Goal: Answer question/provide support

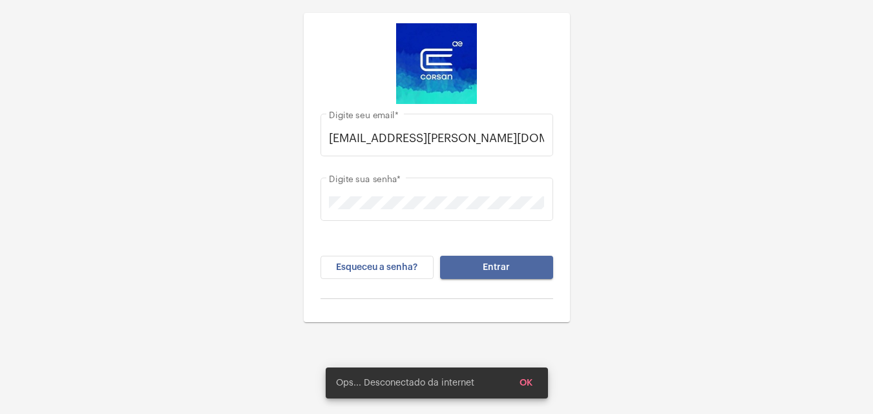
click at [538, 275] on button "Entrar" at bounding box center [496, 267] width 113 height 23
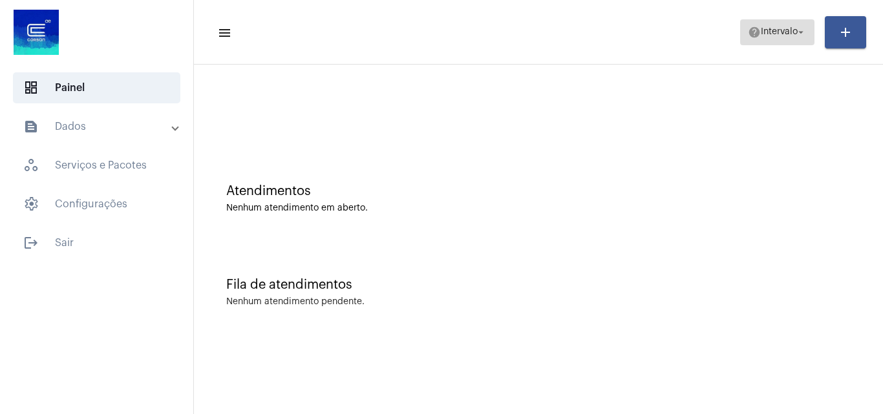
click at [771, 39] on span "help Intervalo arrow_drop_down" at bounding box center [777, 31] width 59 height 23
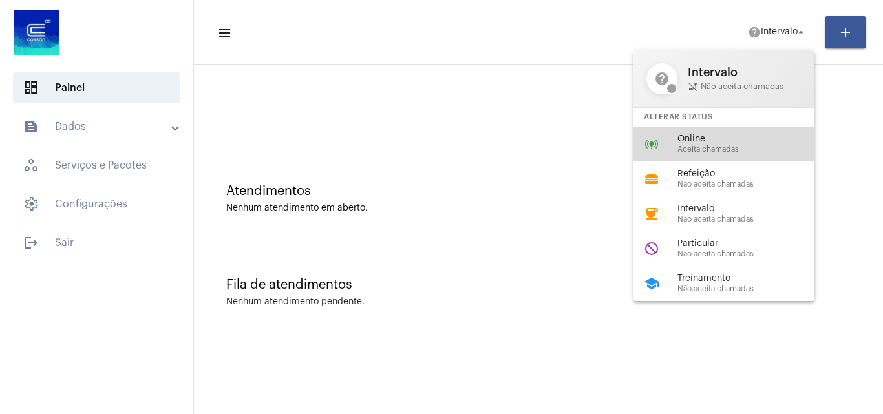
click at [765, 127] on div "online_prediction Online Aceita chamadas" at bounding box center [734, 144] width 202 height 35
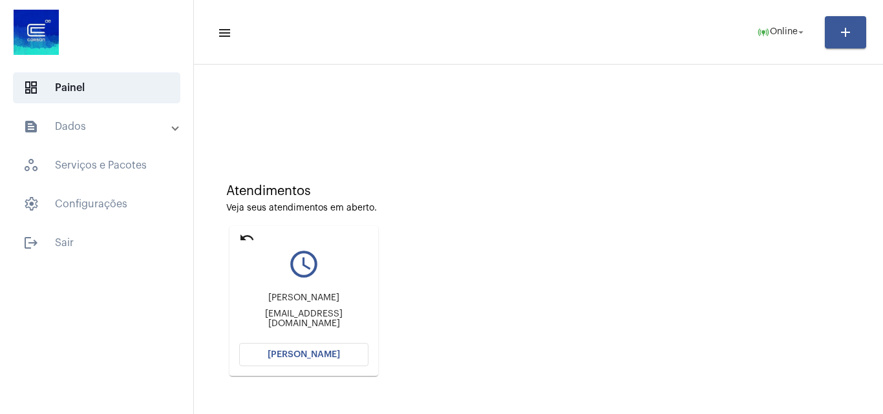
click at [286, 366] on mat-card "undo query_builder [PERSON_NAME] [PERSON_NAME][EMAIL_ADDRESS][DOMAIN_NAME] [PER…" at bounding box center [303, 301] width 149 height 150
click at [286, 366] on mat-sidenav-content "menu online_prediction Online arrow_drop_down add Atendimentos Veja seus atendi…" at bounding box center [538, 207] width 689 height 414
click at [286, 357] on span "[PERSON_NAME]" at bounding box center [304, 354] width 72 height 9
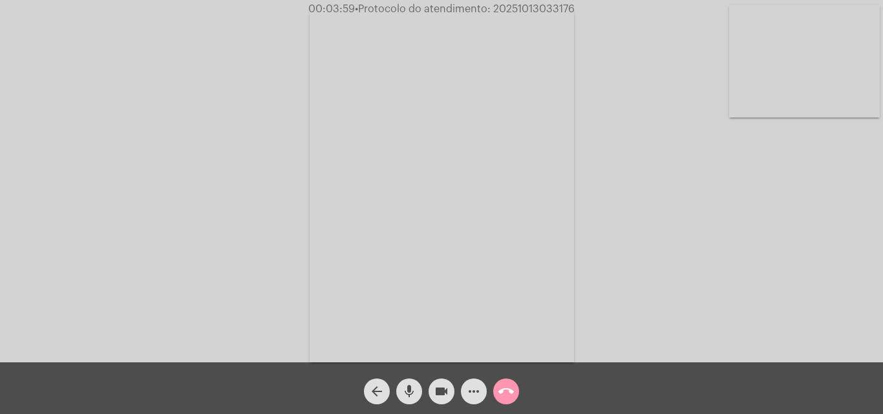
click at [443, 396] on mat-icon "videocam" at bounding box center [442, 392] width 16 height 16
click at [416, 388] on mat-icon "mic" at bounding box center [409, 392] width 16 height 16
click at [430, 396] on button "videocam_off" at bounding box center [441, 392] width 26 height 26
click at [410, 394] on mat-icon "mic_off" at bounding box center [409, 392] width 16 height 16
click at [445, 395] on mat-icon "videocam" at bounding box center [442, 392] width 16 height 16
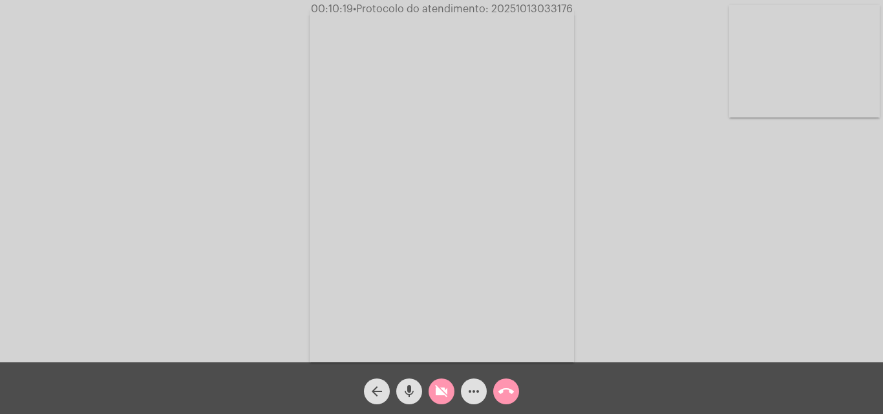
click at [401, 391] on mat-icon "mic" at bounding box center [409, 392] width 16 height 16
click at [501, 391] on mat-icon "call_end" at bounding box center [506, 392] width 16 height 16
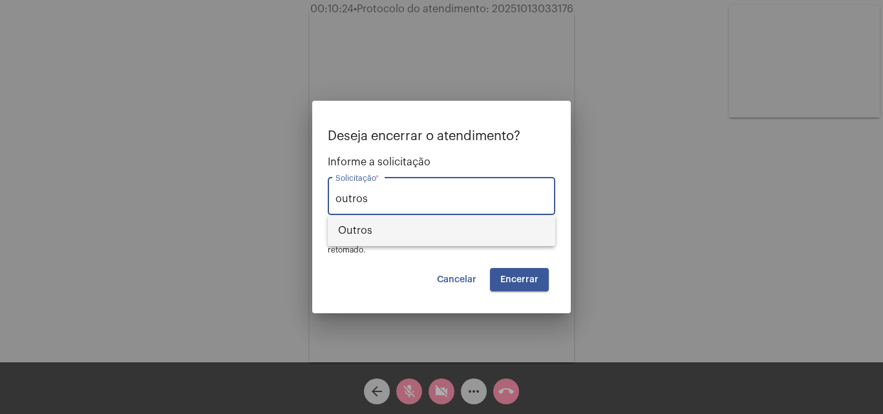
click at [492, 234] on span "Outros" at bounding box center [441, 230] width 207 height 31
type input "Outros"
click at [520, 278] on span "Encerrar" at bounding box center [519, 279] width 38 height 9
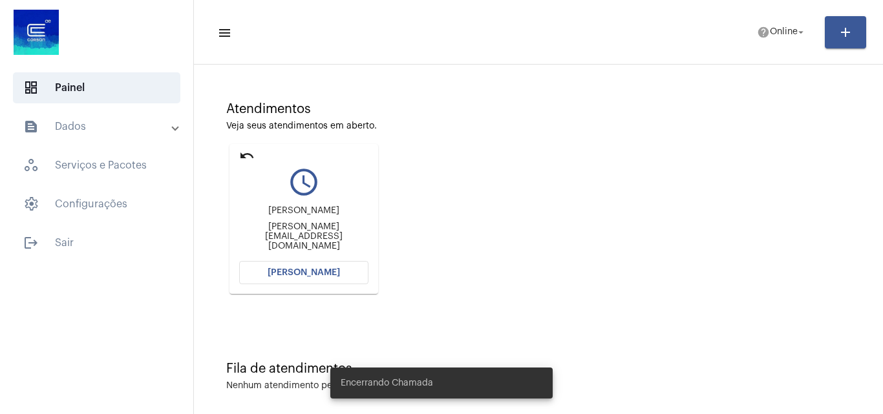
scroll to position [91, 0]
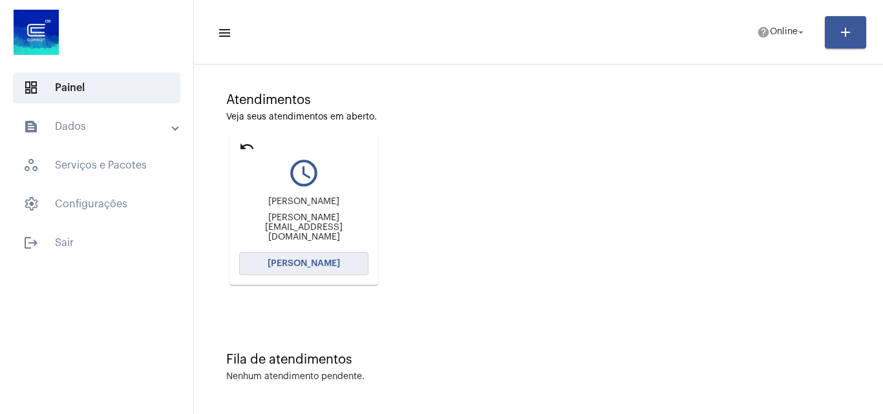
click at [321, 263] on span "[PERSON_NAME]" at bounding box center [304, 263] width 72 height 9
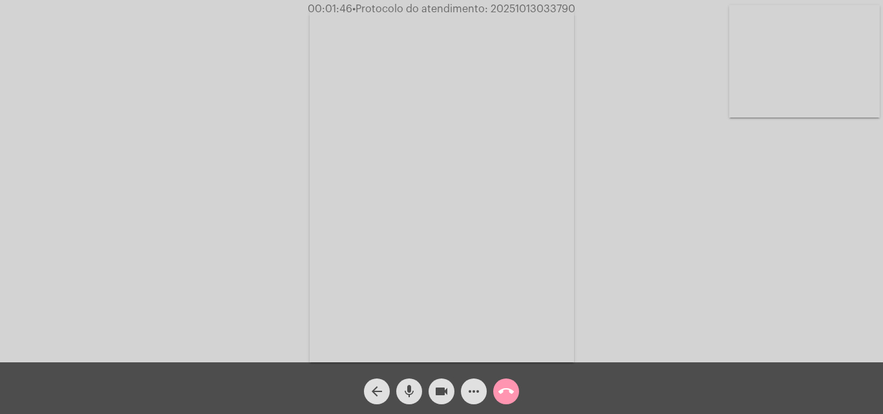
click at [434, 392] on mat-icon "videocam" at bounding box center [442, 392] width 16 height 16
click at [414, 387] on mat-icon "mic" at bounding box center [409, 392] width 16 height 16
click at [439, 400] on span "videocam_off" at bounding box center [442, 392] width 16 height 26
click at [412, 390] on mat-icon "mic_off" at bounding box center [409, 392] width 16 height 16
click at [445, 397] on mat-icon "videocam" at bounding box center [442, 392] width 16 height 16
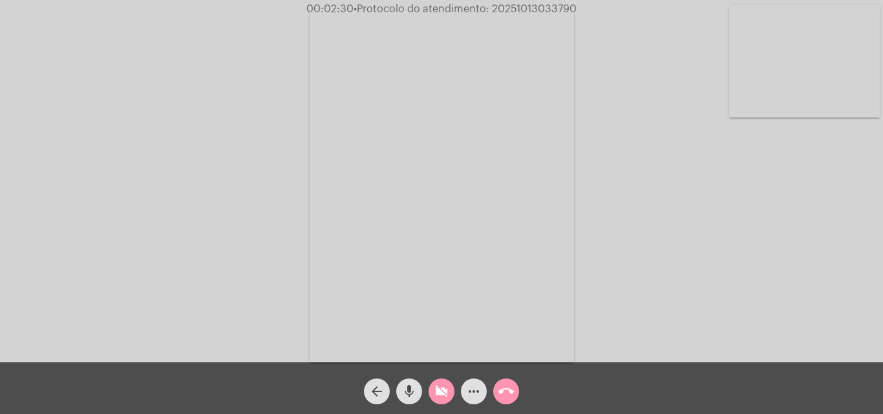
click at [414, 395] on mat-icon "mic" at bounding box center [409, 392] width 16 height 16
click at [446, 392] on mat-icon "videocam_off" at bounding box center [442, 392] width 16 height 16
click at [412, 398] on mat-icon "mic_off" at bounding box center [409, 392] width 16 height 16
click at [483, 394] on button "more_horiz" at bounding box center [474, 392] width 26 height 26
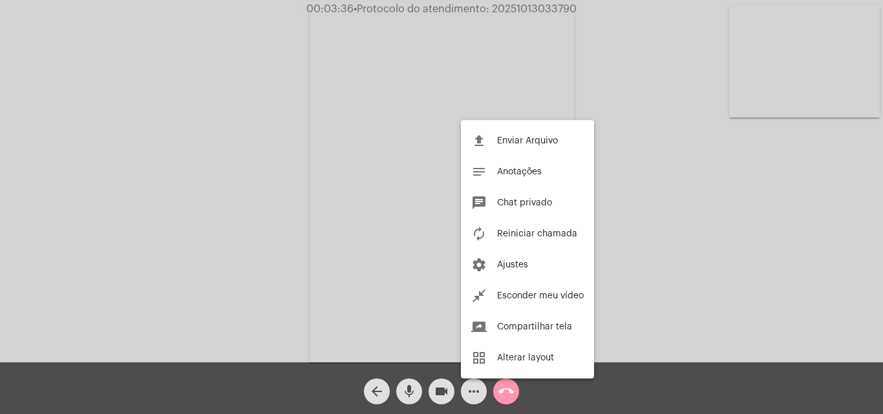
click at [666, 89] on div at bounding box center [441, 207] width 883 height 414
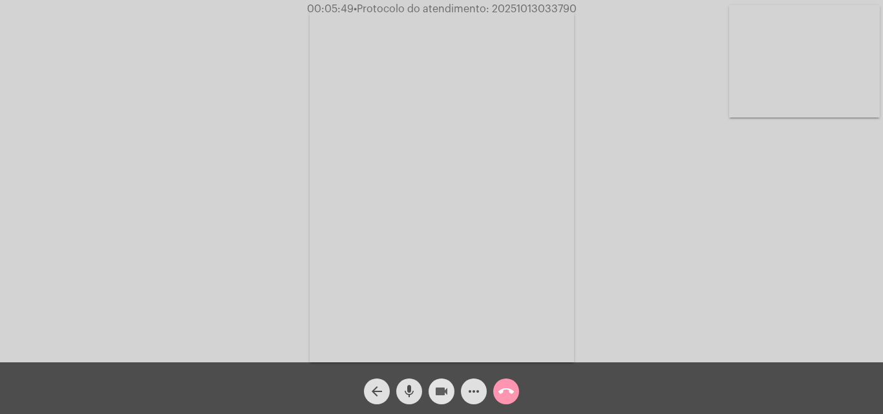
click at [435, 396] on mat-icon "videocam" at bounding box center [442, 392] width 16 height 16
click at [406, 395] on mat-icon "mic" at bounding box center [409, 392] width 16 height 16
click at [431, 386] on button "videocam_off" at bounding box center [441, 392] width 26 height 26
click at [419, 386] on button "mic_off" at bounding box center [409, 392] width 26 height 26
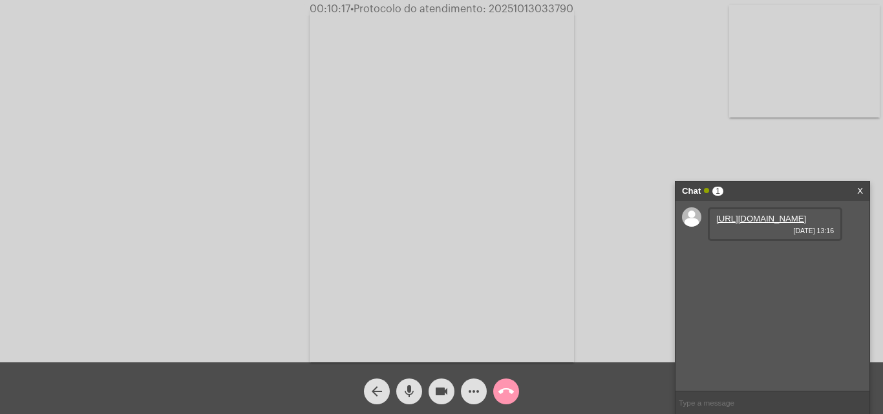
click at [792, 224] on link "[URL][DOMAIN_NAME]" at bounding box center [761, 219] width 90 height 10
click at [796, 260] on link "[URL][DOMAIN_NAME]" at bounding box center [761, 256] width 90 height 10
click at [799, 260] on link "[URL][DOMAIN_NAME]" at bounding box center [761, 256] width 90 height 10
click at [858, 192] on link "X" at bounding box center [860, 191] width 6 height 19
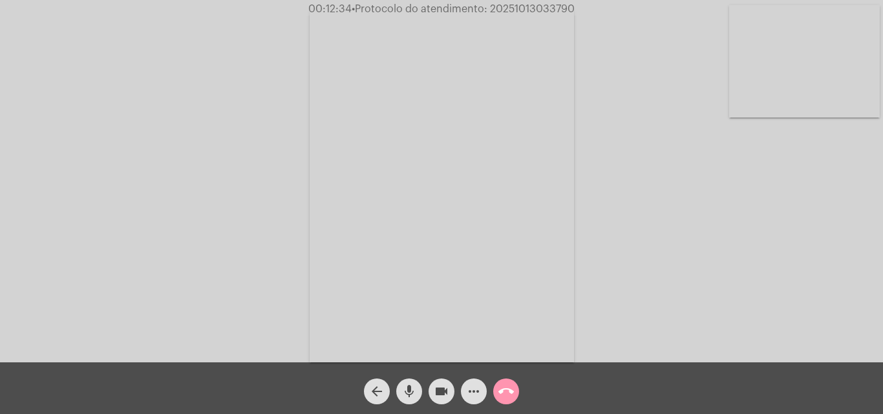
click at [469, 391] on mat-icon "more_horiz" at bounding box center [474, 392] width 16 height 16
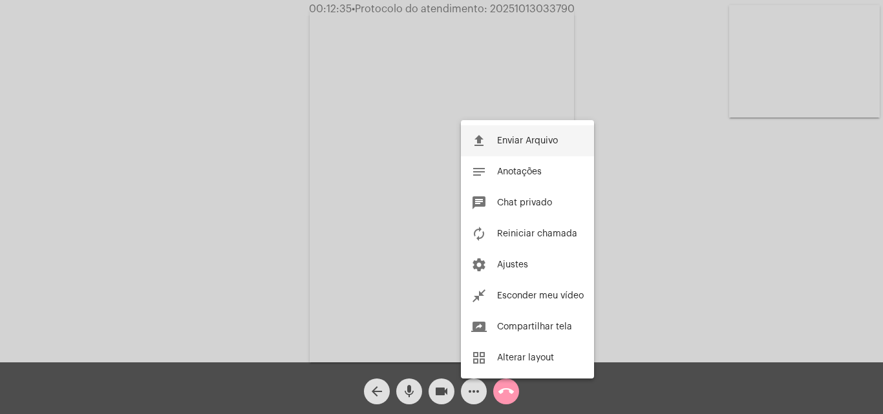
click at [484, 145] on mat-icon "file_upload" at bounding box center [479, 141] width 16 height 16
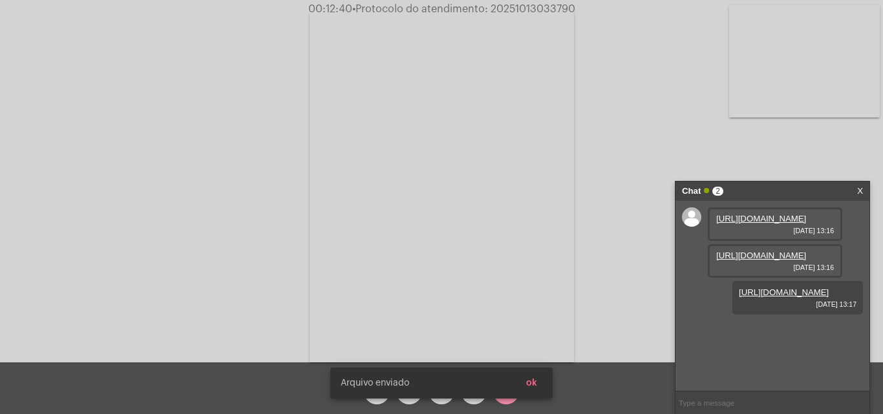
scroll to position [11, 0]
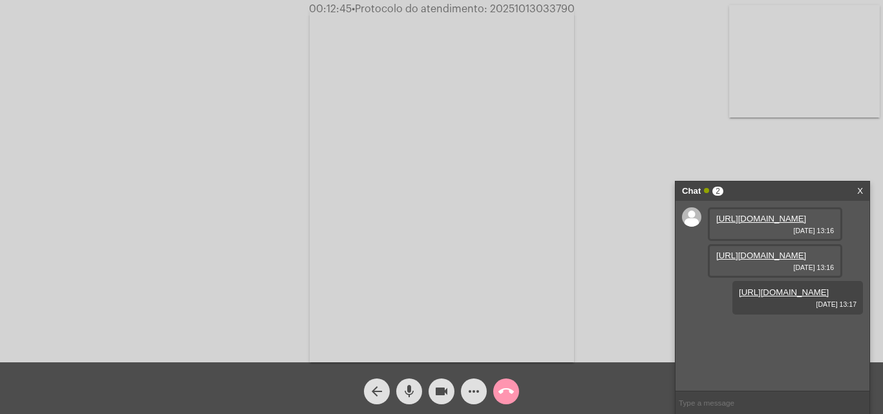
click at [775, 297] on link "[URL][DOMAIN_NAME]" at bounding box center [784, 293] width 90 height 10
click at [776, 224] on link "[URL][DOMAIN_NAME]" at bounding box center [761, 219] width 90 height 10
click at [854, 189] on div "Chat 2 X" at bounding box center [772, 191] width 194 height 19
click at [859, 193] on link "X" at bounding box center [860, 191] width 6 height 19
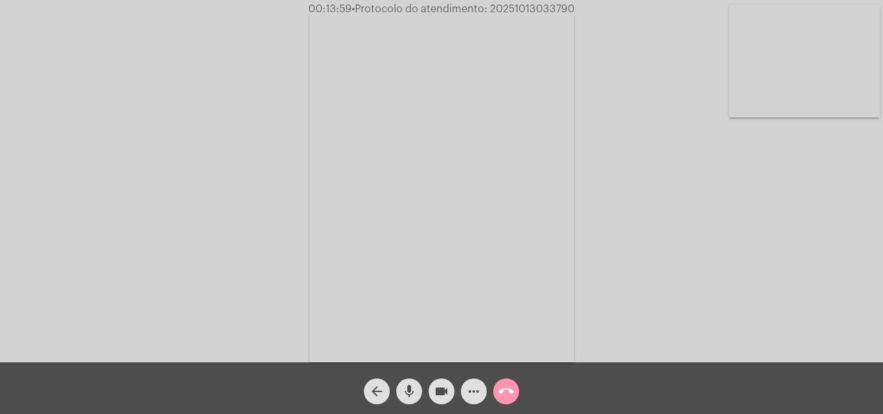
click at [523, 7] on span "• Protocolo do atendimento: 20251013033790" at bounding box center [463, 9] width 223 height 10
click at [414, 392] on mat-icon "mic" at bounding box center [409, 392] width 16 height 16
click at [417, 391] on button "mic_off" at bounding box center [409, 392] width 26 height 26
click at [417, 391] on button "mic" at bounding box center [409, 392] width 26 height 26
click at [455, 396] on div "videocam" at bounding box center [441, 388] width 32 height 32
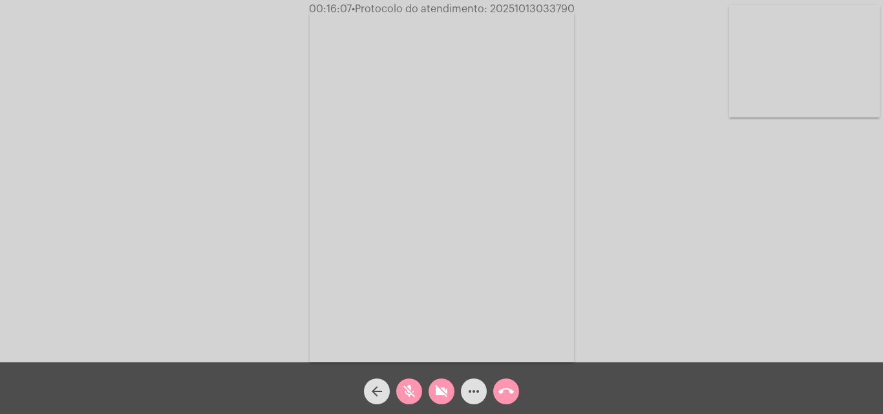
click at [508, 385] on mat-icon "call_end" at bounding box center [506, 392] width 16 height 16
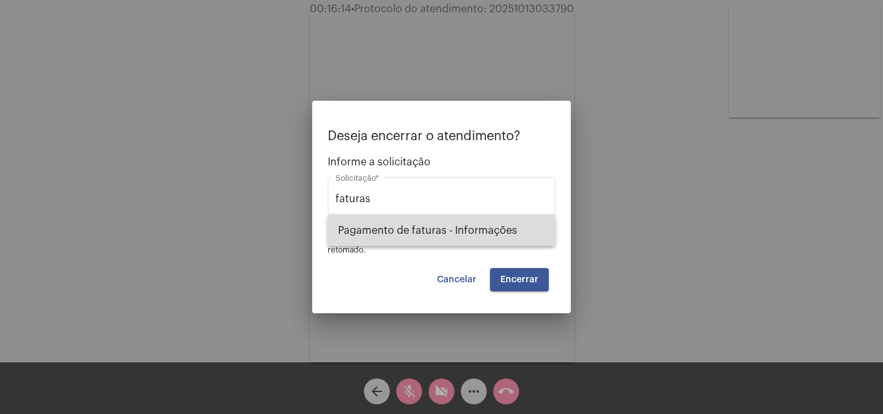
click at [388, 226] on span "Pagamento de faturas - Informações" at bounding box center [441, 230] width 207 height 31
type input "Pagamento de faturas - Informações"
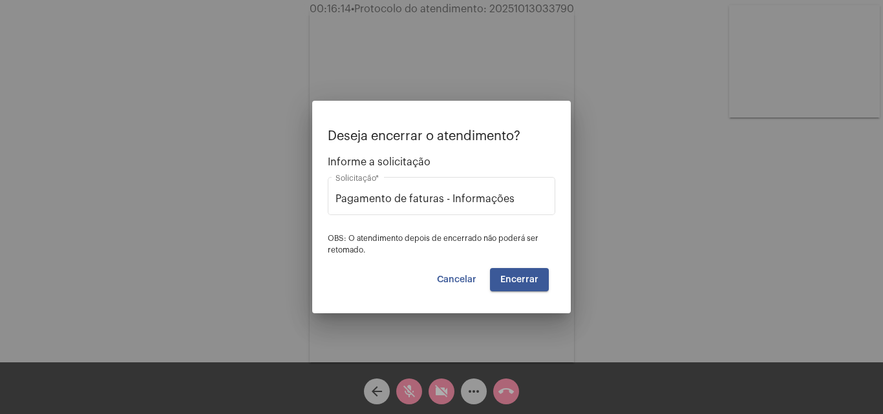
click at [530, 293] on mat-dialog-container "Deseja encerrar o atendimento? Informe a solicitação Pagamento de faturas - Inf…" at bounding box center [441, 207] width 259 height 213
click at [530, 276] on span "Encerrar" at bounding box center [519, 279] width 38 height 9
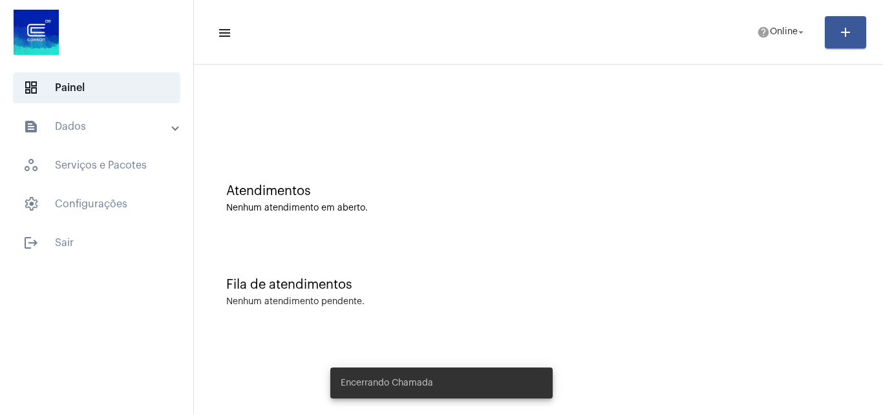
click at [100, 123] on mat-panel-title "text_snippet_outlined Dados" at bounding box center [97, 127] width 149 height 16
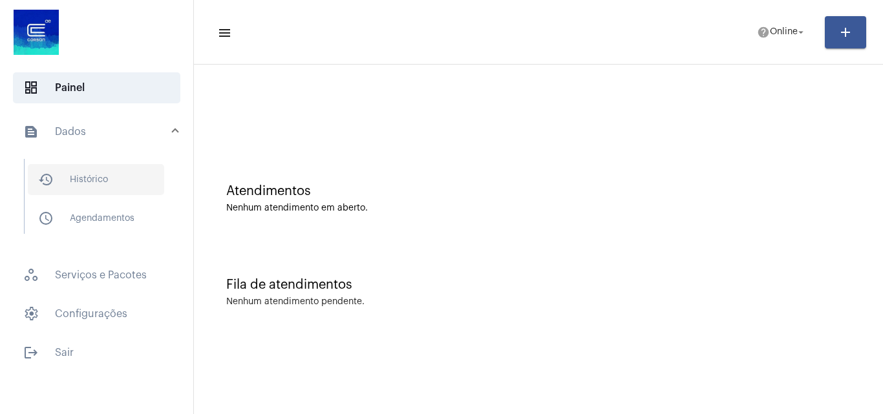
click at [111, 181] on span "history_outlined Histórico" at bounding box center [96, 179] width 136 height 31
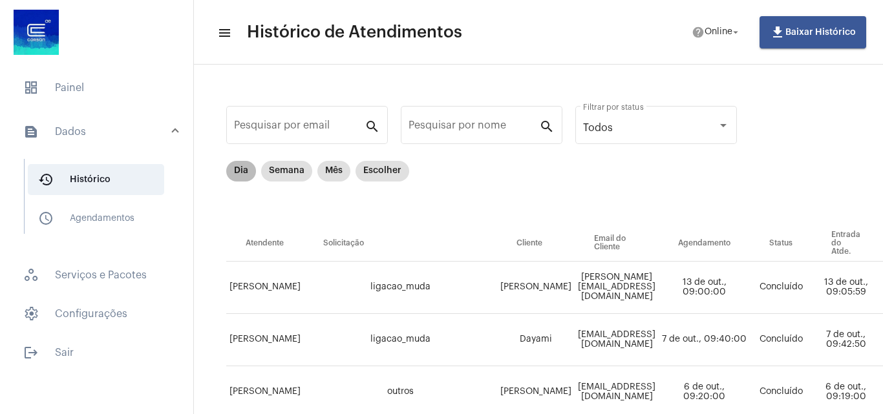
click at [244, 164] on mat-chip "Dia" at bounding box center [241, 171] width 30 height 21
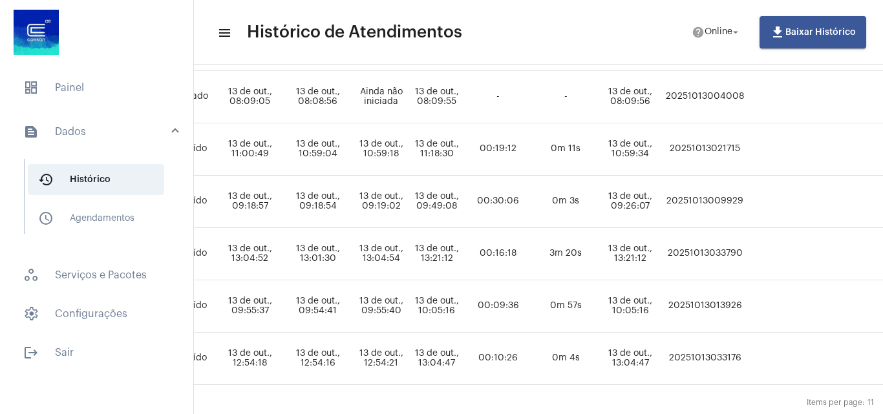
scroll to position [452, 587]
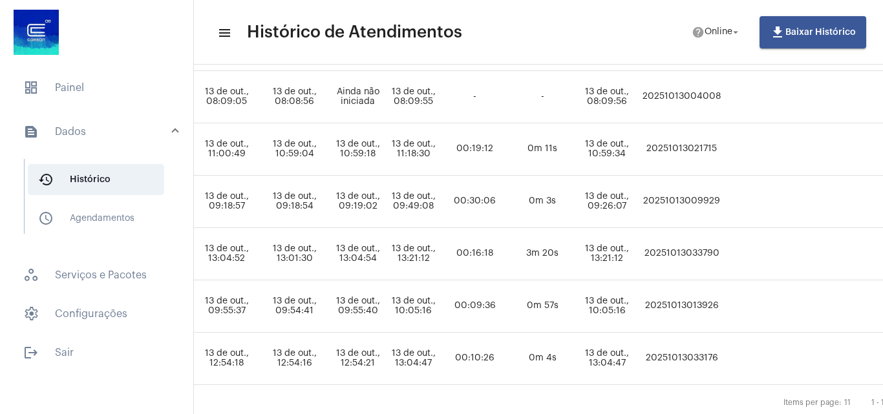
click at [718, 254] on td "20251013033790" at bounding box center [681, 254] width 85 height 52
copy td "20251013033790"
click at [21, 81] on span "dashboard Painel" at bounding box center [96, 87] width 167 height 31
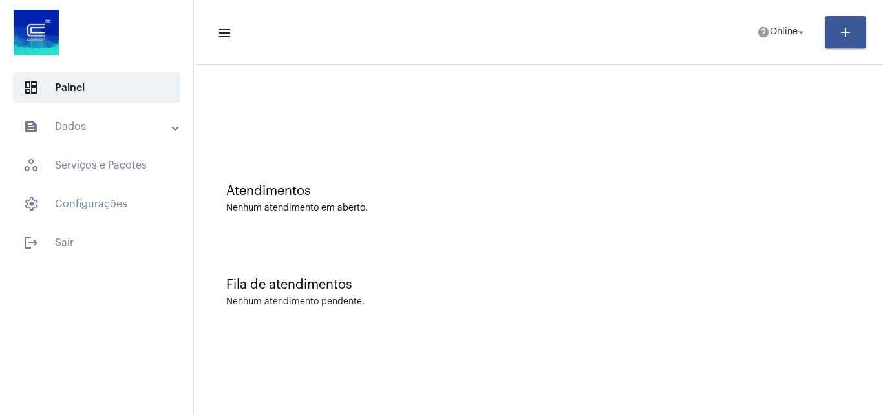
click at [268, 87] on div at bounding box center [538, 108] width 676 height 74
drag, startPoint x: 393, startPoint y: 198, endPoint x: 392, endPoint y: 211, distance: 12.3
click at [392, 209] on div "Atendimentos Nenhum atendimento em aberto." at bounding box center [538, 198] width 624 height 29
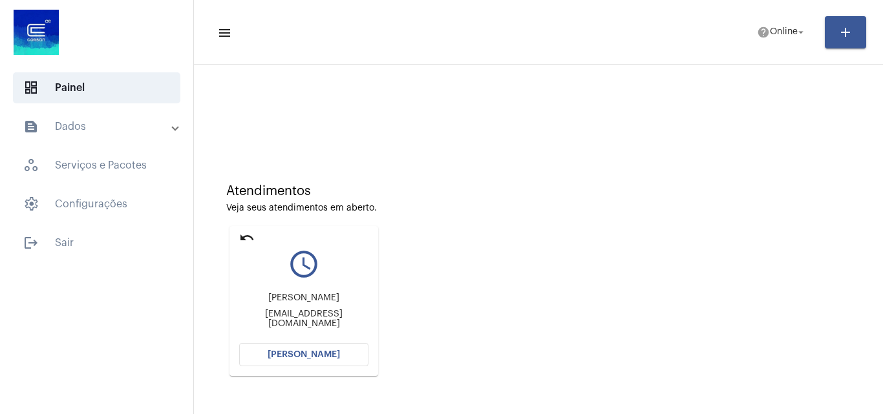
click at [301, 358] on button "[PERSON_NAME]" at bounding box center [303, 354] width 129 height 23
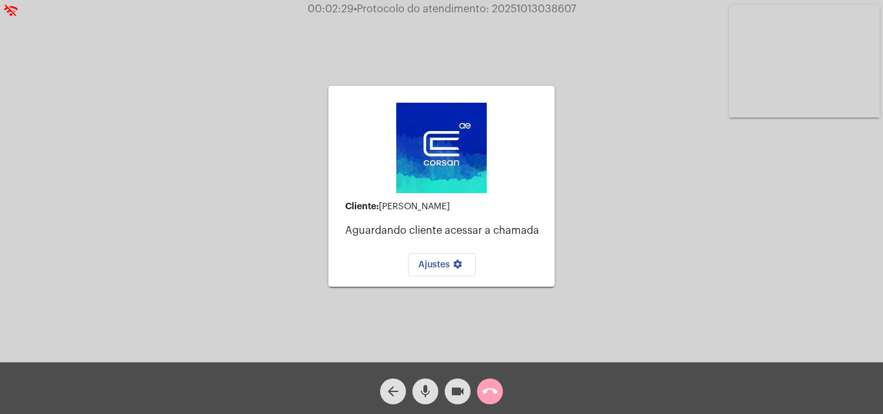
click at [478, 392] on button "call_end" at bounding box center [490, 392] width 26 height 26
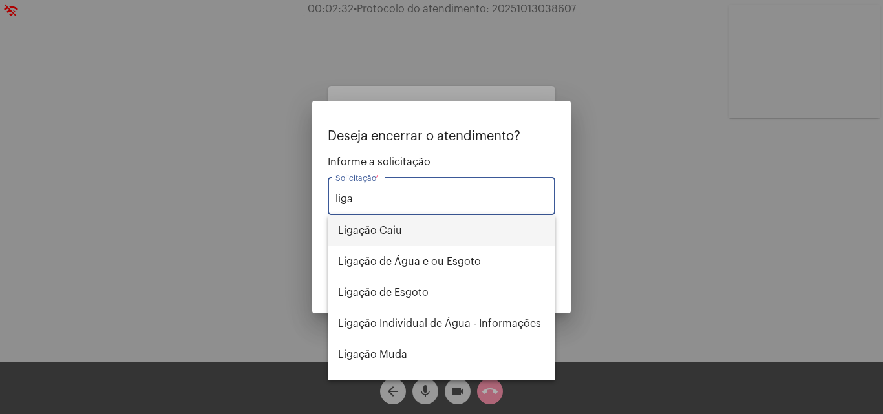
click at [405, 228] on span "Ligação Caiu" at bounding box center [441, 230] width 207 height 31
type input "Ligação Caiu"
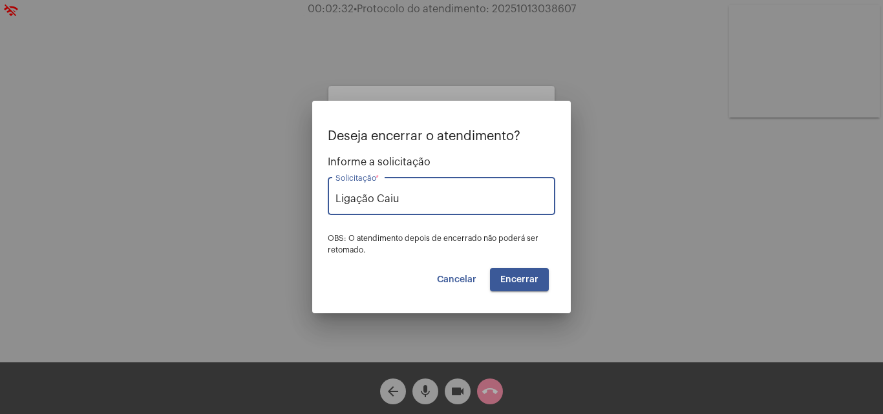
click at [527, 277] on span "Encerrar" at bounding box center [519, 279] width 38 height 9
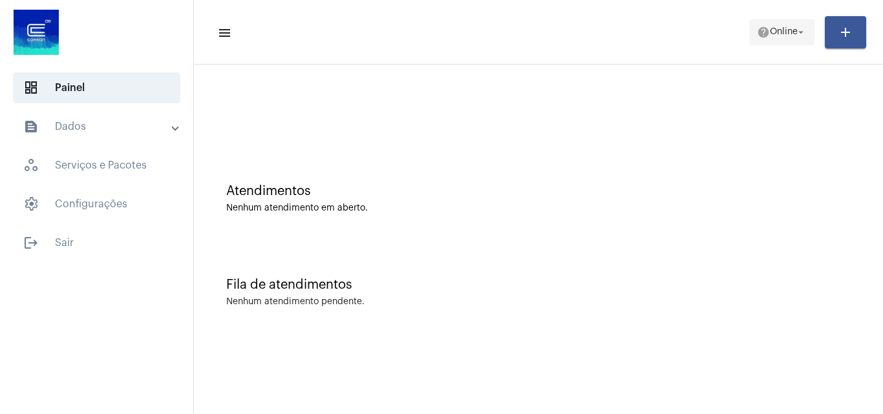
click at [762, 41] on span "help Online arrow_drop_down" at bounding box center [782, 31] width 50 height 23
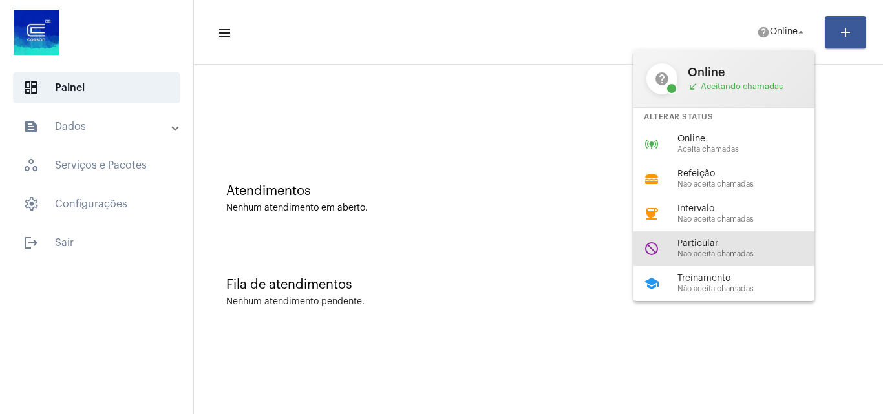
click at [712, 251] on span "Não aceita chamadas" at bounding box center [750, 254] width 147 height 8
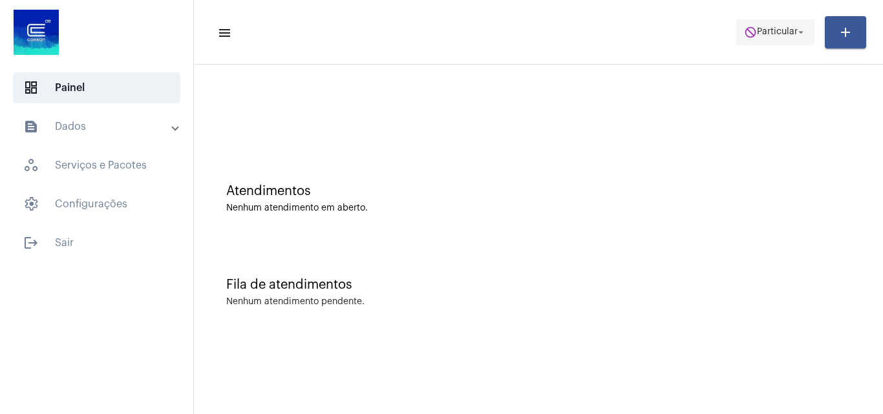
click at [790, 45] on button "do_not_disturb Particular arrow_drop_down" at bounding box center [775, 32] width 78 height 26
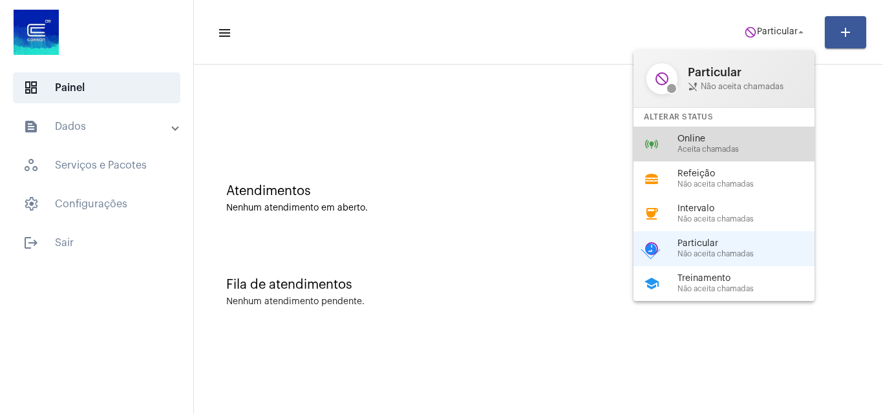
click at [739, 154] on div "online_prediction Online Aceita chamadas" at bounding box center [734, 144] width 202 height 35
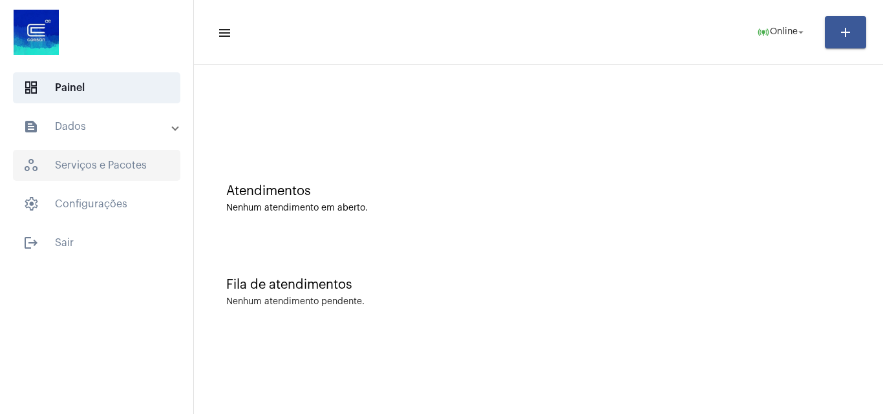
click at [145, 167] on span "workspaces_outlined Serviços e Pacotes" at bounding box center [96, 165] width 167 height 31
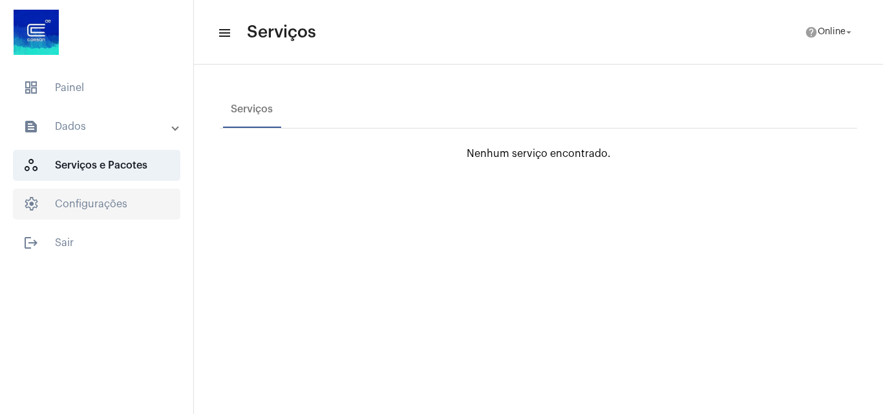
click at [79, 218] on span "settings Configurações" at bounding box center [96, 204] width 167 height 31
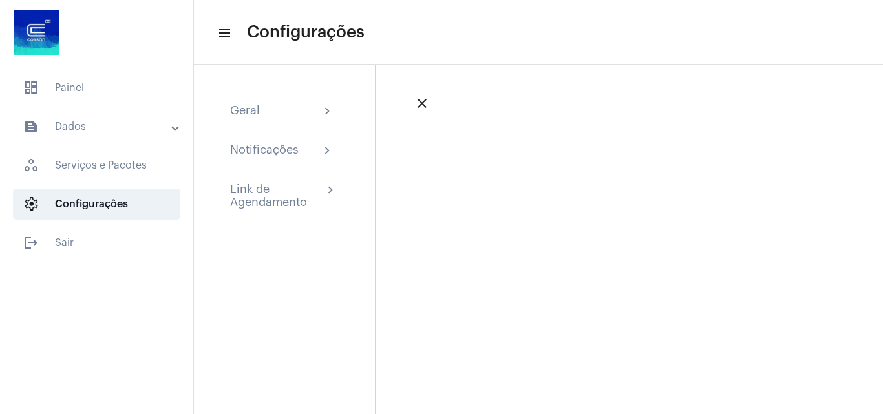
click at [81, 131] on mat-panel-title "text_snippet_outlined Dados" at bounding box center [97, 127] width 149 height 16
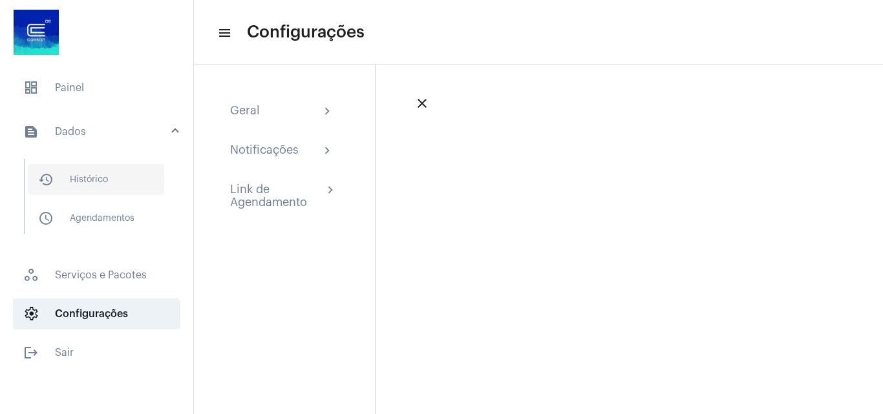
click at [100, 191] on span "history_outlined Histórico" at bounding box center [96, 179] width 136 height 31
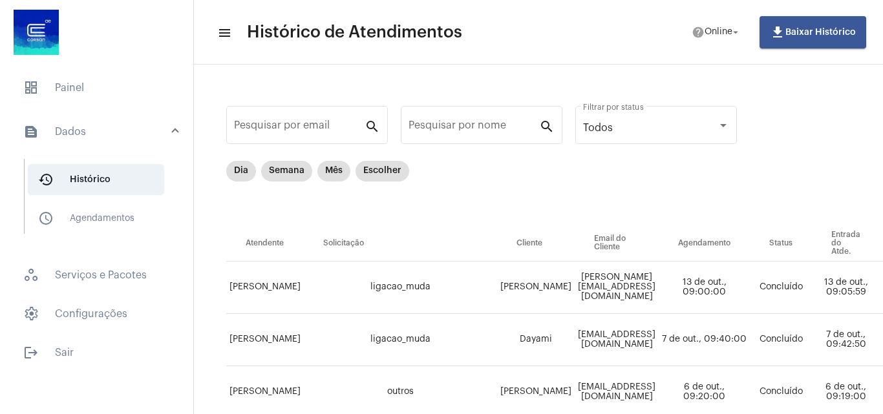
click at [85, 198] on mat-list "history_outlined Histórico schedule_outlined Agendamentos" at bounding box center [106, 196] width 162 height 75
click at [83, 222] on span "schedule_outlined Agendamentos" at bounding box center [96, 218] width 136 height 31
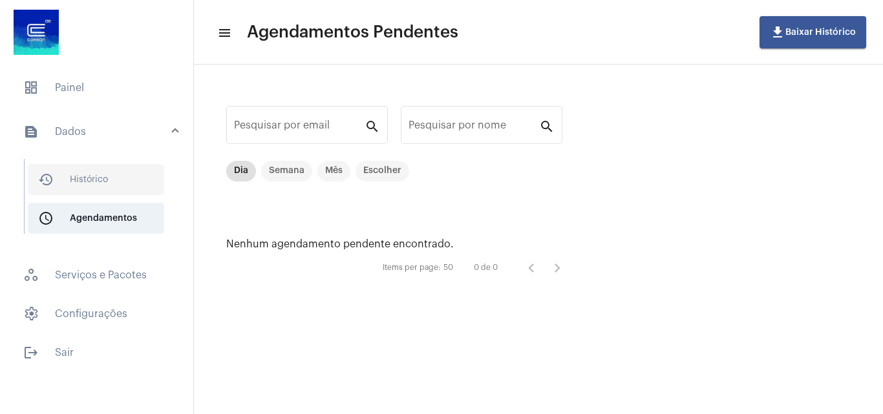
click at [95, 182] on span "history_outlined Histórico" at bounding box center [96, 179] width 136 height 31
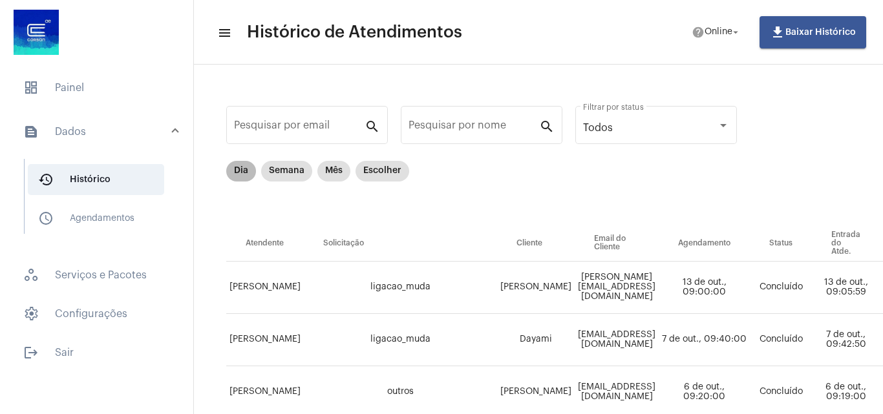
click at [238, 178] on mat-chip "Dia" at bounding box center [241, 171] width 30 height 21
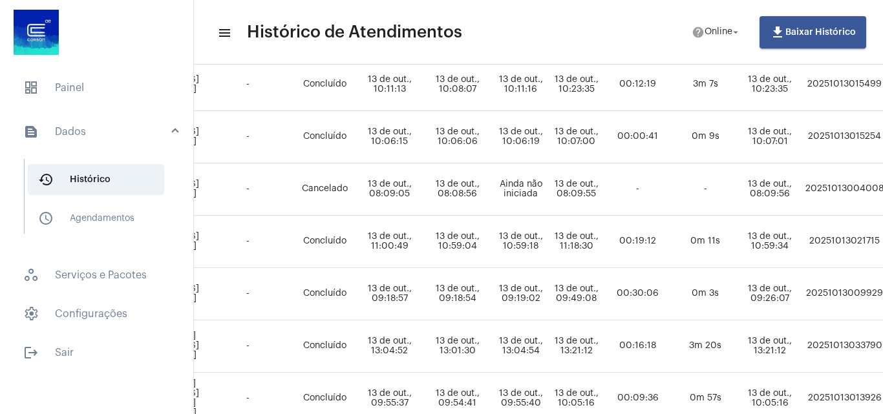
scroll to position [360, 0]
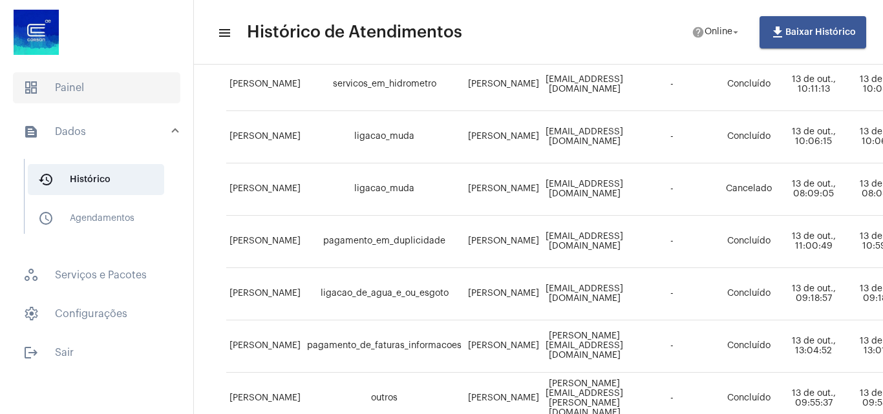
click at [85, 82] on span "dashboard Painel" at bounding box center [96, 87] width 167 height 31
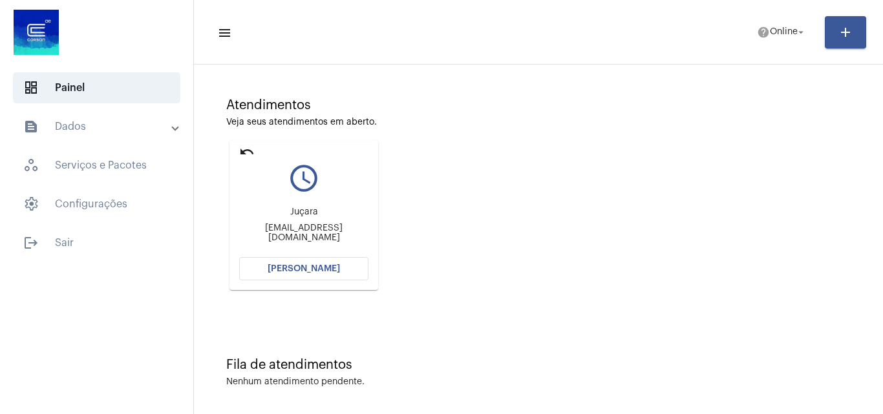
scroll to position [91, 0]
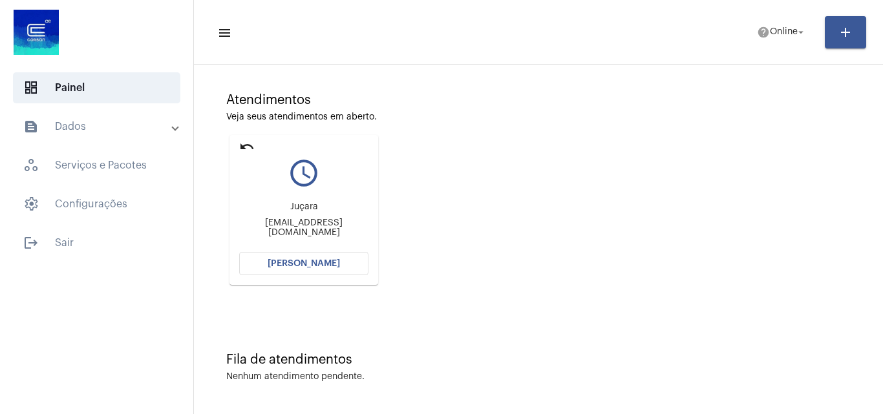
click at [310, 275] on mat-card "undo query_builder Juçara [EMAIL_ADDRESS][DOMAIN_NAME] [PERSON_NAME]" at bounding box center [303, 210] width 149 height 150
click at [299, 248] on div "Juçara [EMAIL_ADDRESS][DOMAIN_NAME]" at bounding box center [303, 220] width 129 height 58
click at [308, 242] on div "Juçara [EMAIL_ADDRESS][DOMAIN_NAME]" at bounding box center [303, 220] width 129 height 58
click at [310, 257] on button "[PERSON_NAME]" at bounding box center [303, 263] width 129 height 23
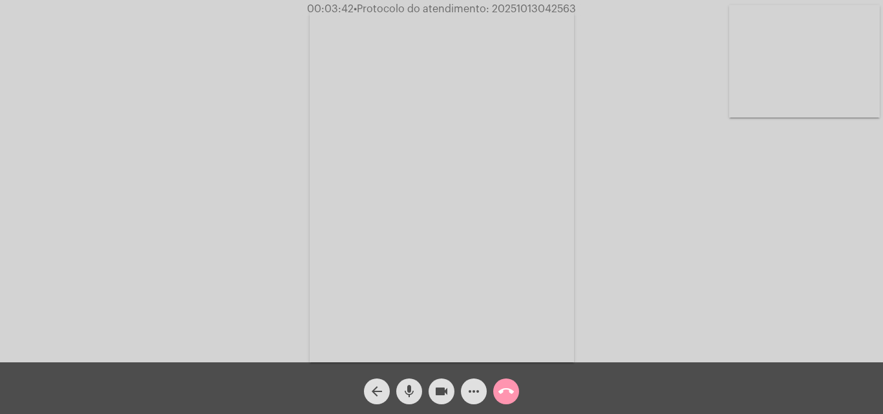
click at [438, 381] on span "videocam" at bounding box center [442, 392] width 16 height 26
click at [417, 381] on button "mic" at bounding box center [409, 392] width 26 height 26
click at [437, 383] on span "videocam_off" at bounding box center [442, 392] width 16 height 26
click at [409, 387] on mat-icon "mic_off" at bounding box center [409, 392] width 16 height 16
click at [448, 388] on mat-icon "videocam" at bounding box center [442, 392] width 16 height 16
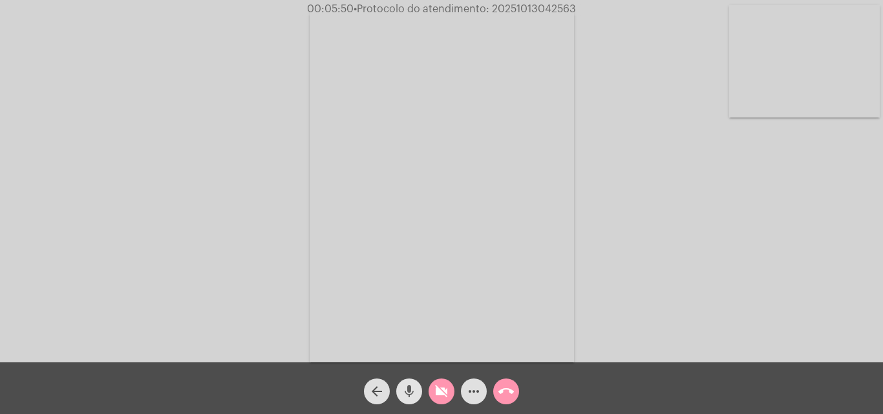
click at [411, 389] on mat-icon "mic" at bounding box center [409, 392] width 16 height 16
click at [445, 386] on mat-icon "videocam_off" at bounding box center [442, 392] width 16 height 16
click at [418, 392] on button "mic_off" at bounding box center [409, 392] width 26 height 26
click at [472, 398] on mat-icon "more_horiz" at bounding box center [474, 392] width 16 height 16
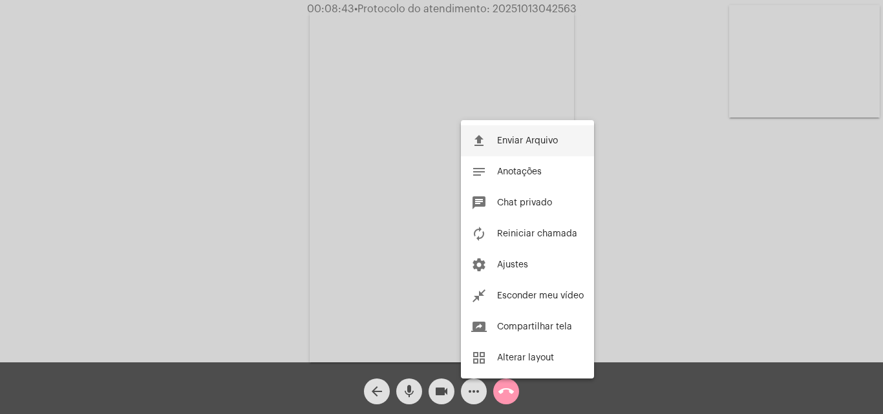
click at [531, 141] on span "Enviar Arquivo" at bounding box center [527, 140] width 61 height 9
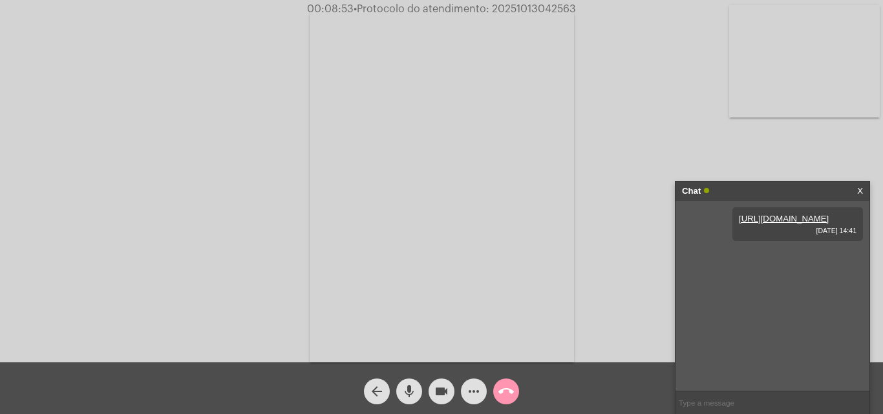
click at [794, 224] on link "[URL][DOMAIN_NAME]" at bounding box center [784, 219] width 90 height 10
click at [785, 224] on link "[URL][DOMAIN_NAME]" at bounding box center [784, 219] width 90 height 10
click at [781, 224] on link "[URL][DOMAIN_NAME]" at bounding box center [784, 219] width 90 height 10
click at [434, 390] on mat-icon "videocam" at bounding box center [442, 392] width 16 height 16
click at [423, 394] on div "mic" at bounding box center [409, 388] width 32 height 32
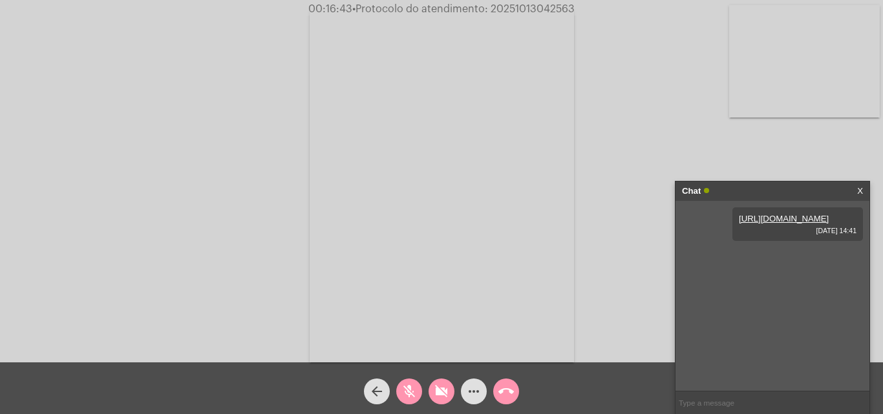
click at [438, 392] on mat-icon "videocam_off" at bounding box center [442, 392] width 16 height 16
click at [417, 387] on button "mic_off" at bounding box center [409, 392] width 26 height 26
click at [430, 392] on button "videocam" at bounding box center [441, 392] width 26 height 26
click at [397, 396] on button "mic" at bounding box center [409, 392] width 26 height 26
click at [442, 399] on mat-icon "videocam_off" at bounding box center [442, 392] width 16 height 16
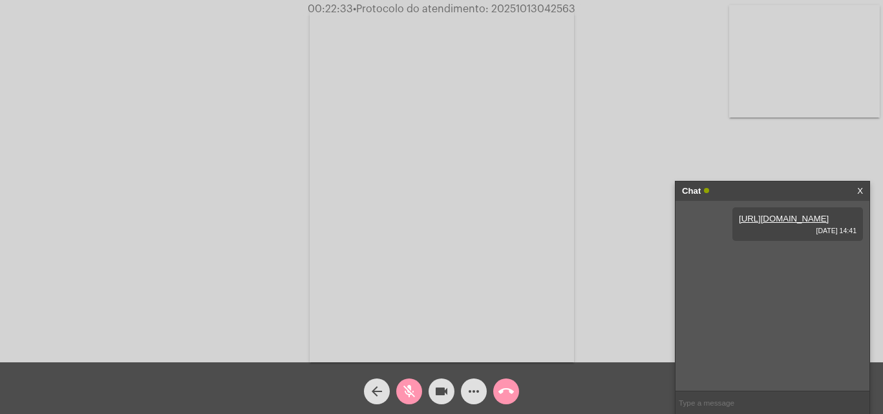
click at [414, 387] on mat-icon "mic_off" at bounding box center [409, 392] width 16 height 16
click at [435, 394] on mat-icon "videocam" at bounding box center [442, 392] width 16 height 16
click at [419, 390] on button "mic" at bounding box center [409, 392] width 26 height 26
click at [447, 389] on mat-icon "videocam_off" at bounding box center [442, 392] width 16 height 16
click at [418, 384] on button "mic_off" at bounding box center [409, 392] width 26 height 26
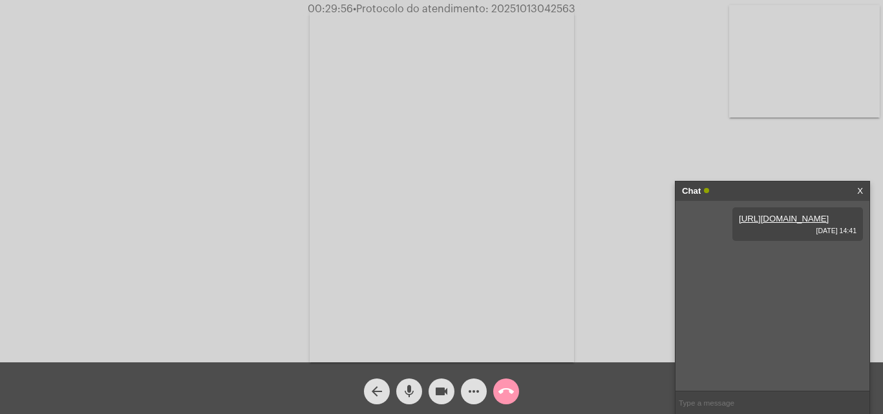
click at [400, 383] on button "mic" at bounding box center [409, 392] width 26 height 26
click at [441, 399] on mat-icon "videocam" at bounding box center [442, 392] width 16 height 16
click at [502, 394] on mat-icon "call_end" at bounding box center [506, 392] width 16 height 16
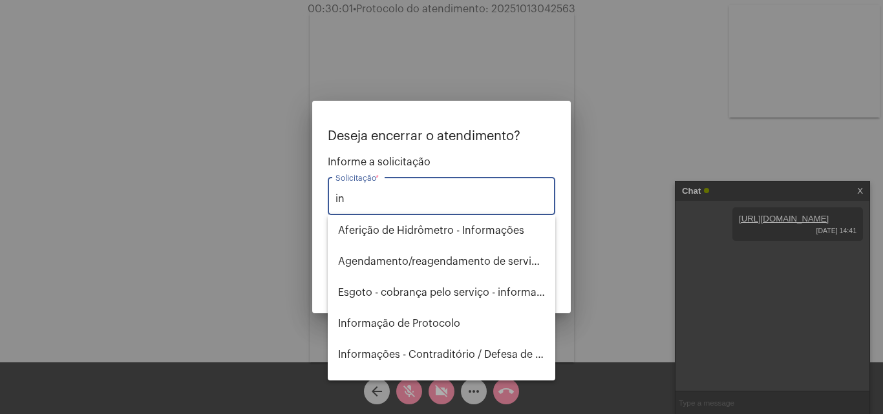
type input "i"
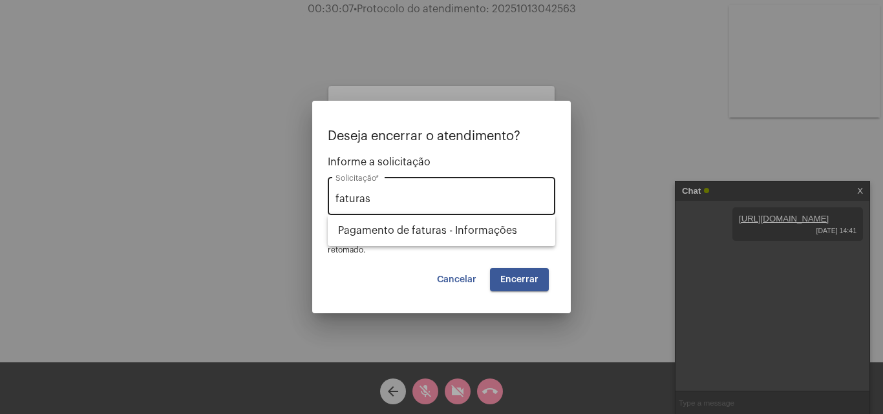
click at [401, 213] on div "faturas Solicitação *" at bounding box center [441, 194] width 212 height 41
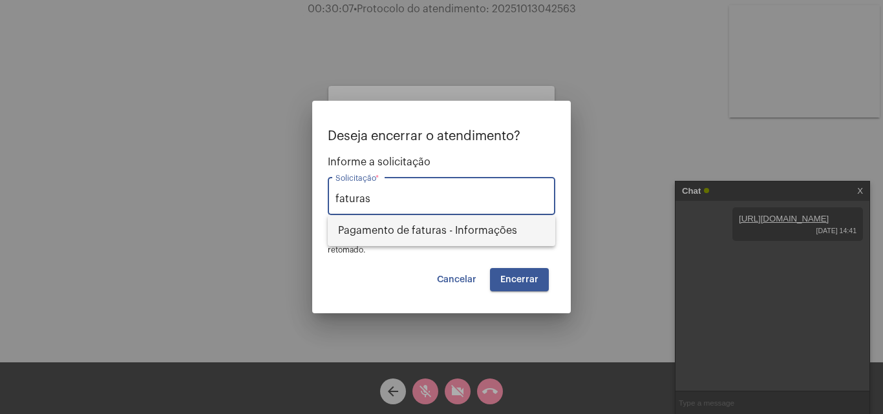
click at [408, 220] on span "Pagamento de faturas - Informações" at bounding box center [441, 230] width 207 height 31
type input "Pagamento de faturas - Informações"
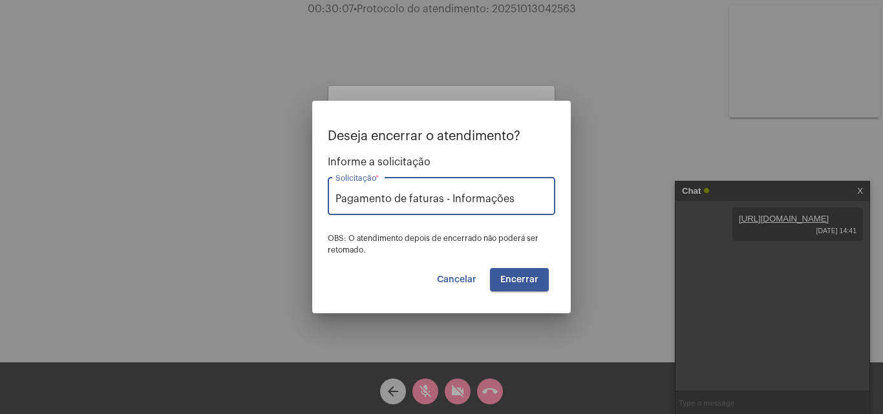
click at [534, 278] on span "Encerrar" at bounding box center [519, 279] width 38 height 9
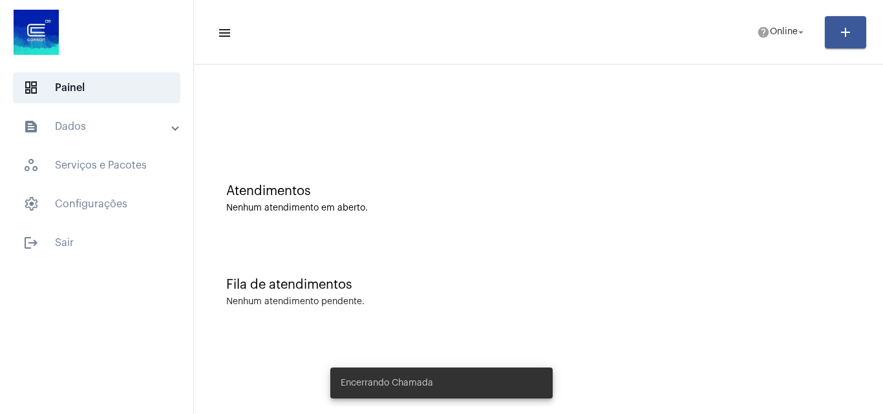
click at [109, 124] on mat-panel-title "text_snippet_outlined Dados" at bounding box center [97, 127] width 149 height 16
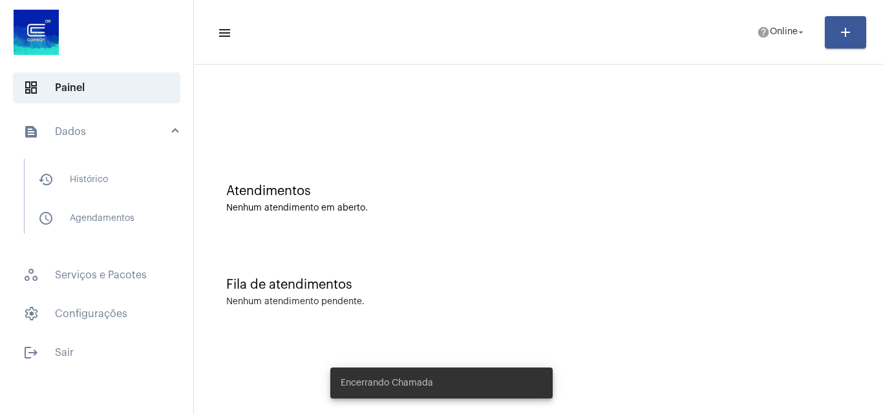
click at [114, 158] on div "history_outlined Histórico schedule_outlined Agendamentos" at bounding box center [100, 203] width 185 height 100
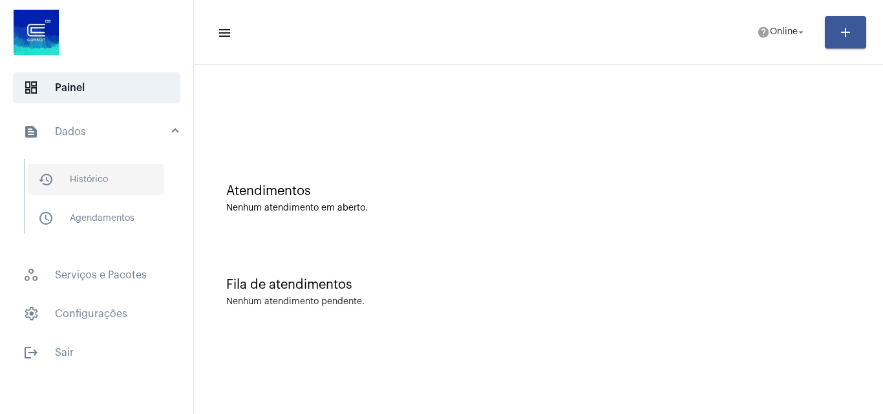
click at [107, 171] on span "history_outlined Histórico" at bounding box center [96, 179] width 136 height 31
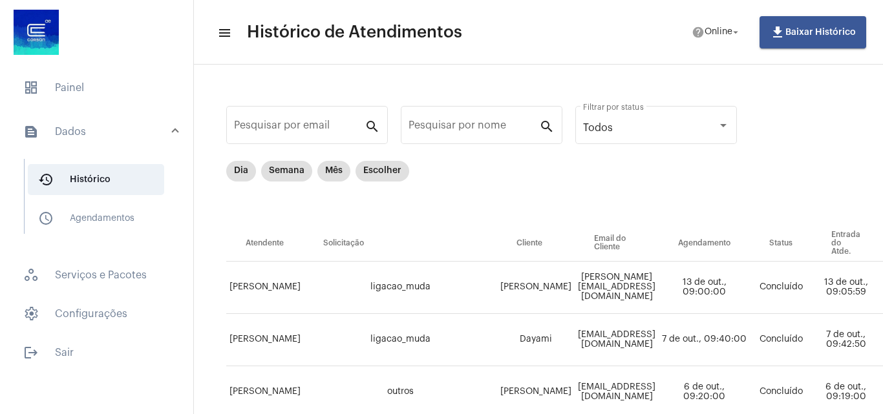
click at [277, 237] on th "Atendente" at bounding box center [265, 244] width 78 height 36
click at [238, 176] on mat-chip "Dia" at bounding box center [241, 171] width 30 height 21
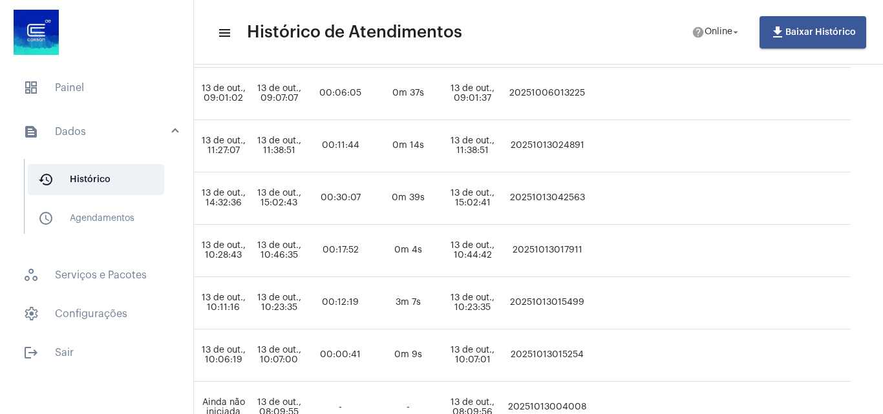
scroll to position [194, 755]
click at [547, 197] on td "20251013042563" at bounding box center [547, 199] width 85 height 52
copy td "20251013042563"
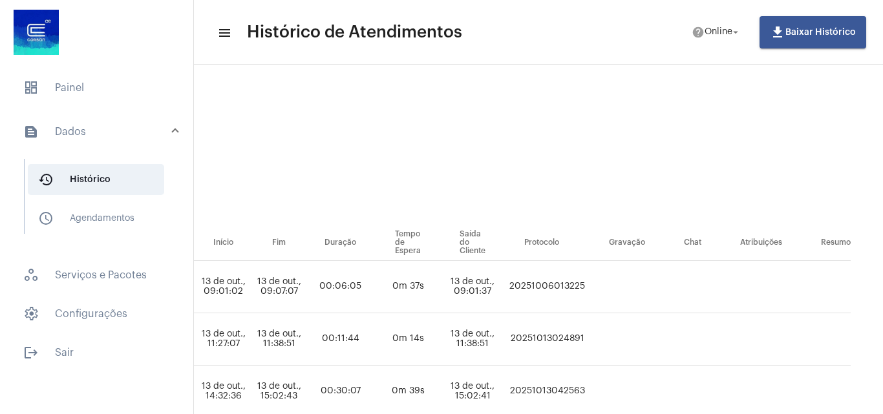
scroll to position [0, 755]
click at [78, 87] on span "dashboard Painel" at bounding box center [96, 87] width 167 height 31
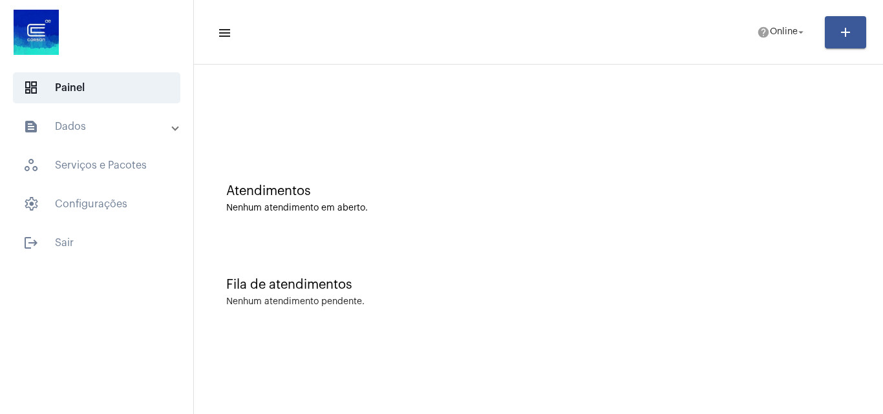
drag, startPoint x: 357, startPoint y: 143, endPoint x: 364, endPoint y: 90, distance: 52.9
click at [357, 142] on div at bounding box center [538, 108] width 676 height 74
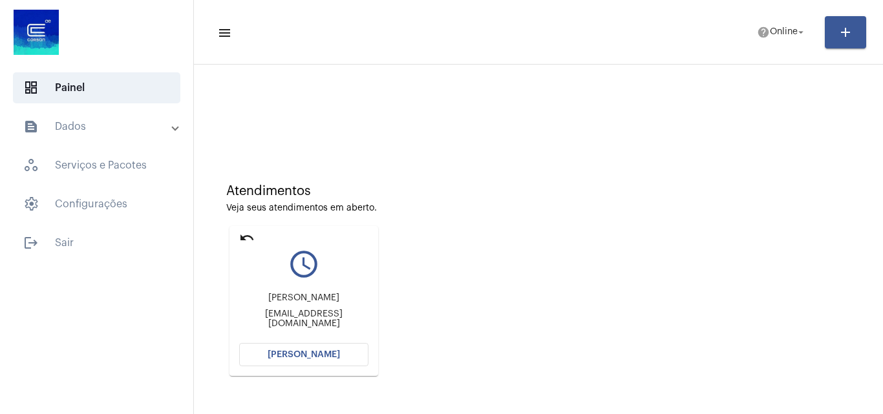
click at [311, 348] on button "[PERSON_NAME]" at bounding box center [303, 354] width 129 height 23
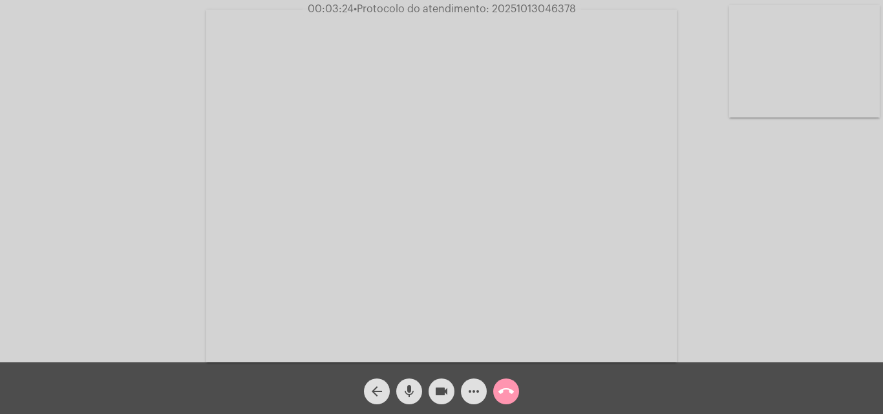
click at [501, 237] on video at bounding box center [441, 186] width 470 height 353
click at [362, 200] on video at bounding box center [224, 184] width 422 height 316
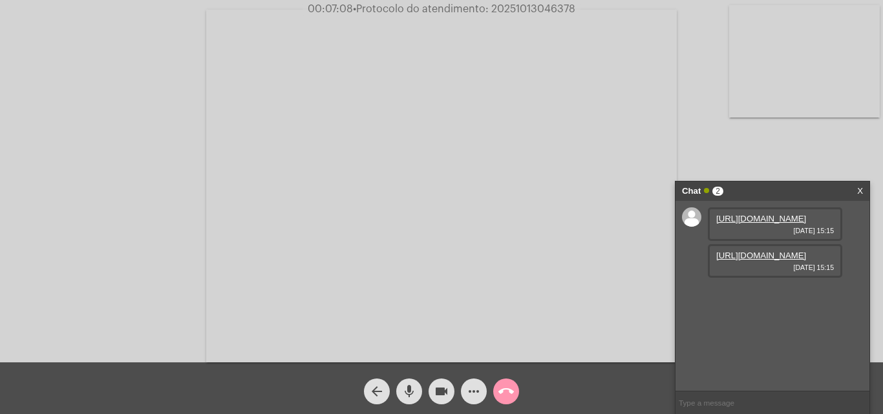
click at [435, 394] on mat-icon "videocam" at bounding box center [442, 392] width 16 height 16
click at [411, 395] on mat-icon "mic" at bounding box center [409, 392] width 16 height 16
click at [442, 393] on mat-icon "videocam_off" at bounding box center [442, 392] width 16 height 16
click at [417, 394] on button "mic_off" at bounding box center [409, 392] width 26 height 26
click at [860, 189] on link "X" at bounding box center [860, 191] width 6 height 19
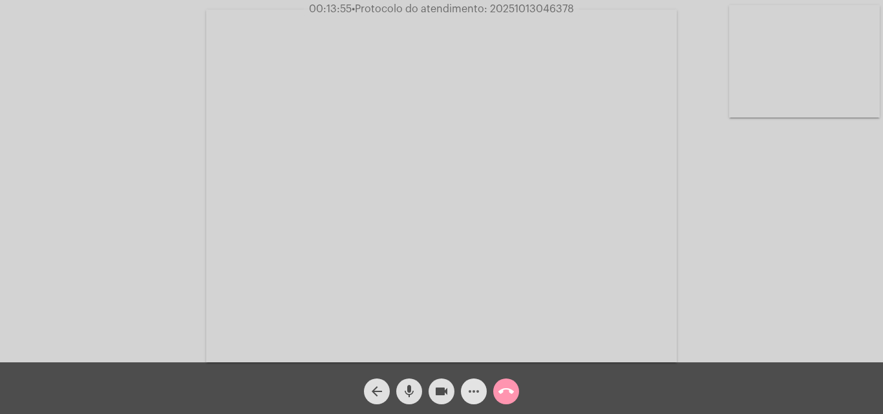
click at [475, 382] on span "more_horiz" at bounding box center [474, 392] width 16 height 26
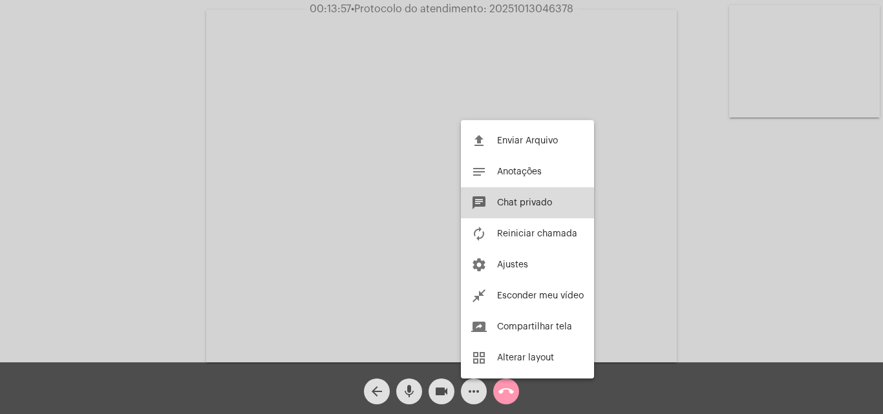
click at [562, 202] on button "chat Chat privado" at bounding box center [527, 202] width 133 height 31
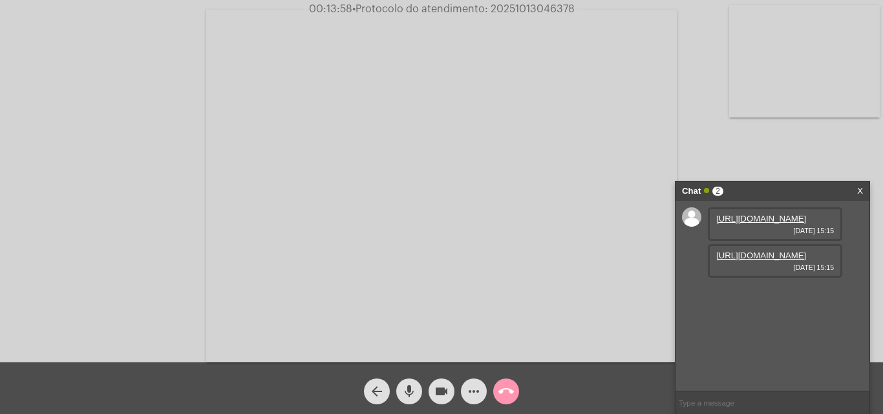
click at [734, 224] on link "[URL][DOMAIN_NAME]" at bounding box center [761, 219] width 90 height 10
click at [761, 260] on link "[URL][DOMAIN_NAME]" at bounding box center [761, 256] width 90 height 10
click at [442, 383] on span "videocam" at bounding box center [442, 392] width 16 height 26
click at [414, 381] on span "mic" at bounding box center [409, 392] width 16 height 26
click at [449, 394] on button "videocam_off" at bounding box center [441, 392] width 26 height 26
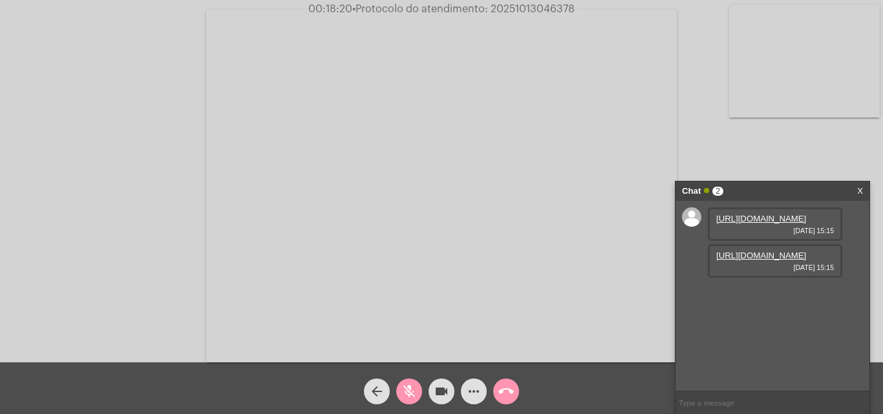
click at [413, 388] on mat-icon "mic_off" at bounding box center [409, 392] width 16 height 16
click at [444, 381] on span "videocam" at bounding box center [442, 392] width 16 height 26
click at [411, 389] on mat-icon "mic" at bounding box center [409, 392] width 16 height 16
click at [437, 390] on mat-icon "videocam_off" at bounding box center [442, 392] width 16 height 16
click at [417, 390] on button "mic_off" at bounding box center [409, 392] width 26 height 26
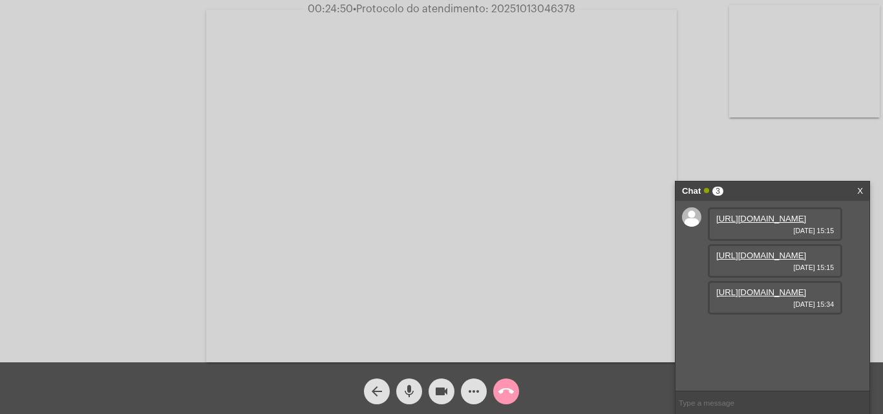
scroll to position [11, 0]
click at [790, 297] on link "[URL][DOMAIN_NAME]" at bounding box center [761, 293] width 90 height 10
click at [446, 385] on mat-icon "videocam" at bounding box center [442, 392] width 16 height 16
click at [410, 392] on mat-icon "mic" at bounding box center [409, 392] width 16 height 16
click at [439, 399] on mat-icon "videocam_off" at bounding box center [442, 392] width 16 height 16
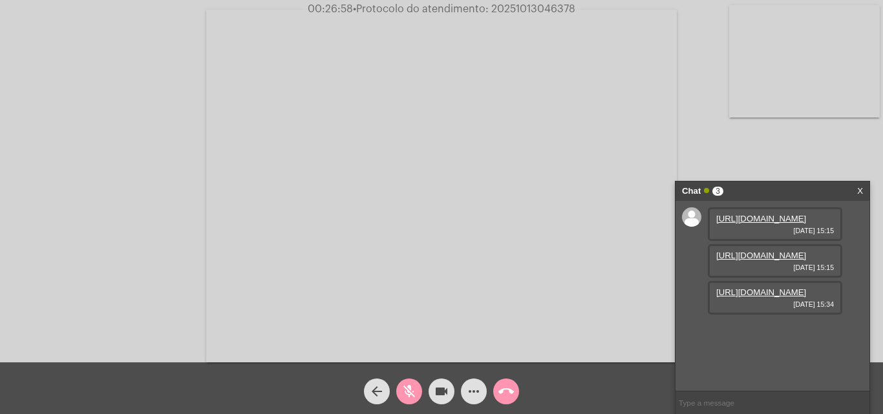
click at [412, 392] on mat-icon "mic_off" at bounding box center [409, 392] width 16 height 16
click at [459, 401] on div "more_horiz" at bounding box center [474, 388] width 32 height 32
click at [437, 372] on div "arrow_back mic videocam more_horiz call_end" at bounding box center [441, 389] width 883 height 52
click at [437, 385] on mat-icon "videocam" at bounding box center [442, 392] width 16 height 16
click at [419, 386] on button "mic" at bounding box center [409, 392] width 26 height 26
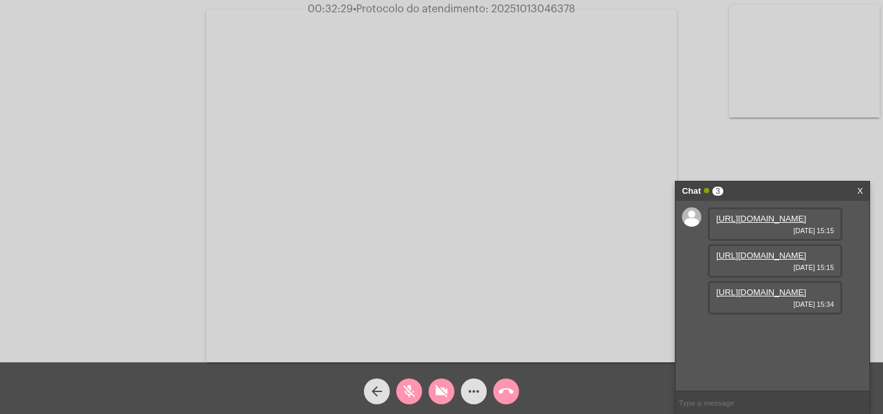
click at [441, 381] on span "videocam_off" at bounding box center [442, 392] width 16 height 26
click at [412, 396] on mat-icon "mic_off" at bounding box center [409, 392] width 16 height 16
click at [450, 392] on button "videocam" at bounding box center [441, 392] width 26 height 26
click at [401, 389] on button "mic" at bounding box center [409, 392] width 26 height 26
click at [450, 391] on button "videocam_off" at bounding box center [441, 392] width 26 height 26
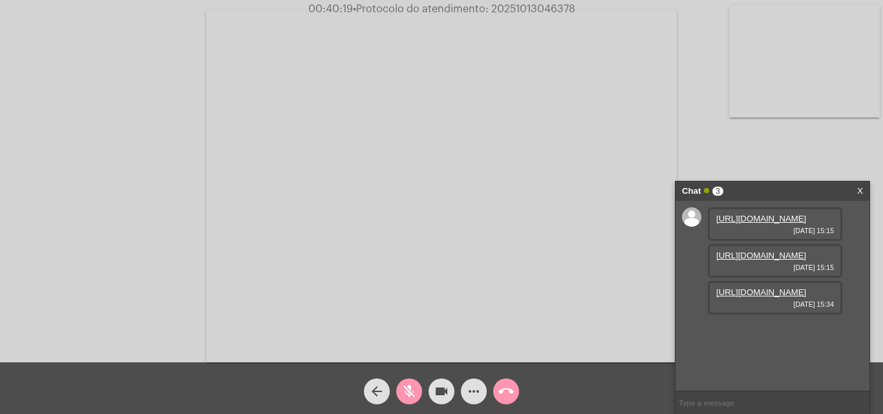
click at [410, 388] on mat-icon "mic_off" at bounding box center [409, 392] width 16 height 16
click at [440, 386] on mat-icon "videocam" at bounding box center [442, 392] width 16 height 16
click at [408, 388] on mat-icon "mic" at bounding box center [409, 392] width 16 height 16
click at [423, 394] on div "mic_off" at bounding box center [409, 388] width 32 height 32
click at [436, 394] on mat-icon "videocam_off" at bounding box center [442, 392] width 16 height 16
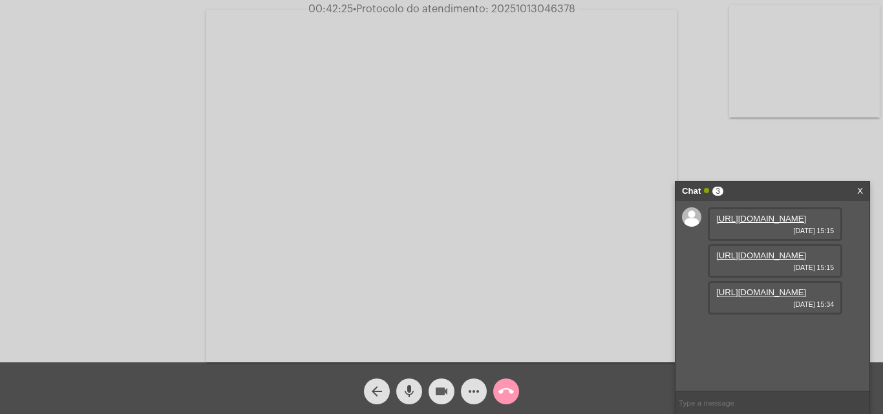
click at [452, 396] on button "videocam" at bounding box center [441, 392] width 26 height 26
drag, startPoint x: 410, startPoint y: 381, endPoint x: 416, endPoint y: 389, distance: 9.7
click at [410, 381] on span "mic" at bounding box center [409, 392] width 16 height 26
drag, startPoint x: 421, startPoint y: 388, endPoint x: 473, endPoint y: 391, distance: 52.4
click at [438, 391] on div "arrow_back mic_off videocam_off more_horiz call_end" at bounding box center [441, 389] width 883 height 52
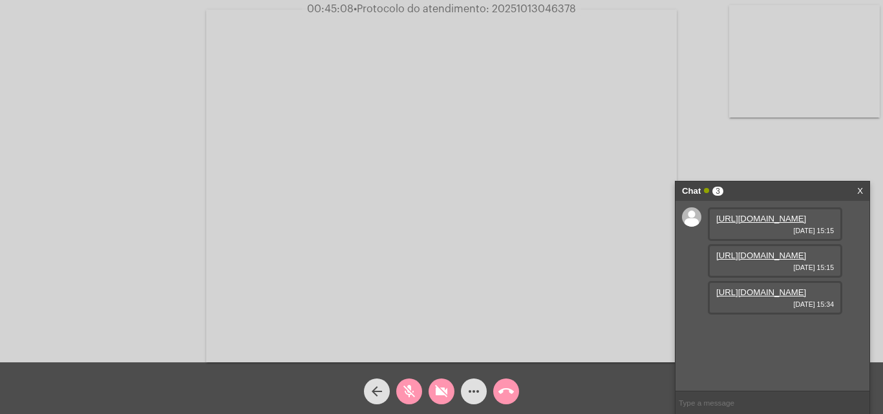
drag, startPoint x: 451, startPoint y: 385, endPoint x: 424, endPoint y: 393, distance: 28.2
click at [447, 385] on button "videocam_off" at bounding box center [441, 392] width 26 height 26
click at [416, 397] on mat-icon "mic_off" at bounding box center [409, 392] width 16 height 16
click at [438, 388] on mat-icon "videocam" at bounding box center [442, 392] width 16 height 16
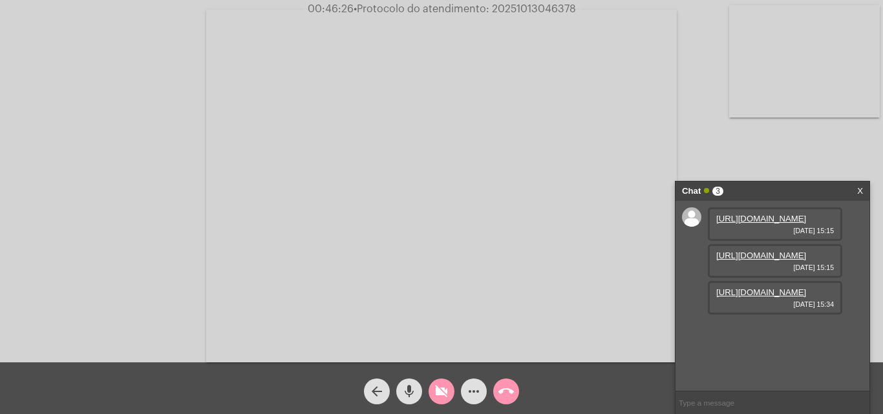
click at [413, 394] on mat-icon "mic" at bounding box center [409, 392] width 16 height 16
click at [418, 392] on button "mic_off" at bounding box center [409, 392] width 26 height 26
click at [446, 400] on span "videocam_off" at bounding box center [442, 392] width 16 height 26
click at [446, 394] on mat-icon "videocam" at bounding box center [442, 392] width 16 height 16
click at [414, 401] on span "mic" at bounding box center [409, 392] width 16 height 26
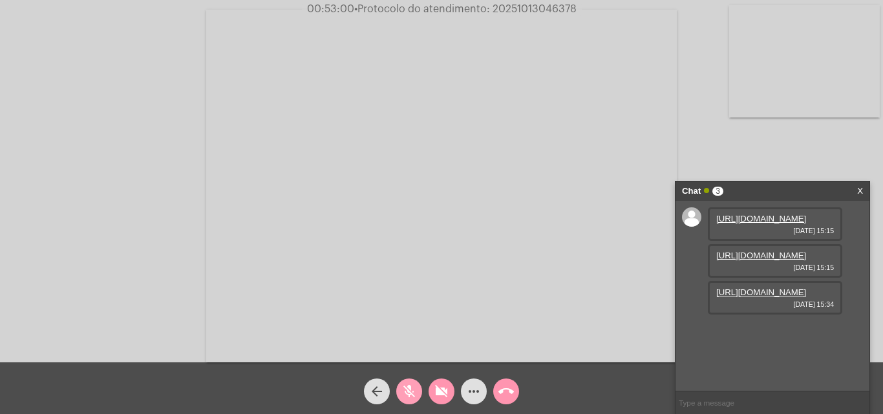
click at [414, 388] on mat-icon "mic_off" at bounding box center [409, 392] width 16 height 16
click at [428, 390] on div "videocam_off" at bounding box center [441, 388] width 32 height 32
click at [440, 384] on mat-icon "videocam" at bounding box center [442, 392] width 16 height 16
click at [421, 376] on div "mic" at bounding box center [409, 388] width 32 height 32
click at [438, 396] on mat-icon "videocam_off" at bounding box center [442, 392] width 16 height 16
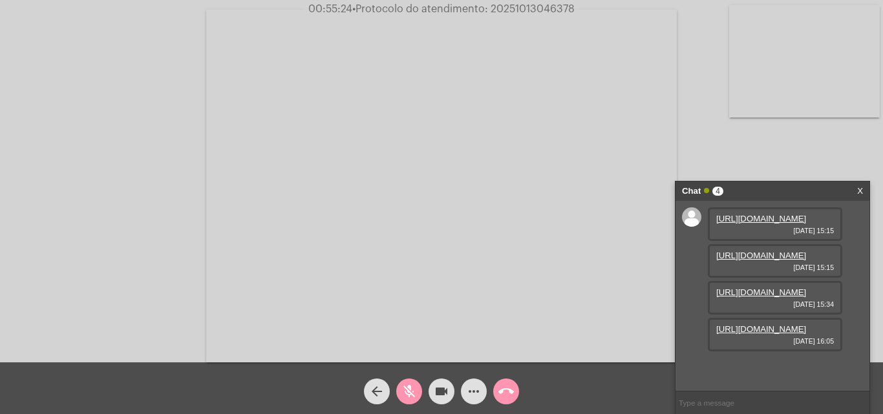
scroll to position [77, 0]
click at [416, 390] on mat-icon "mic_off" at bounding box center [409, 392] width 16 height 16
click at [783, 334] on link "https://neft-transfer-bucket.s3.amazonaws.com/temp-d70cbd60-6c7c-b854-b3e3-524f…" at bounding box center [761, 329] width 90 height 10
click at [456, 388] on div "videocam" at bounding box center [441, 388] width 32 height 32
click at [411, 391] on mat-icon "mic" at bounding box center [409, 392] width 16 height 16
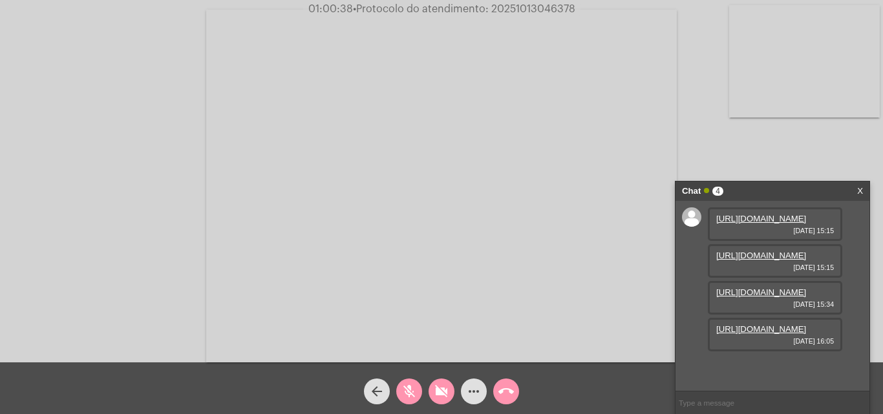
click at [450, 396] on button "videocam_off" at bounding box center [441, 392] width 26 height 26
click at [417, 395] on button "mic_off" at bounding box center [409, 392] width 26 height 26
click at [439, 392] on mat-icon "videocam" at bounding box center [442, 392] width 16 height 16
click at [422, 392] on div "mic" at bounding box center [409, 388] width 32 height 32
click at [439, 388] on mat-icon "videocam_off" at bounding box center [442, 392] width 16 height 16
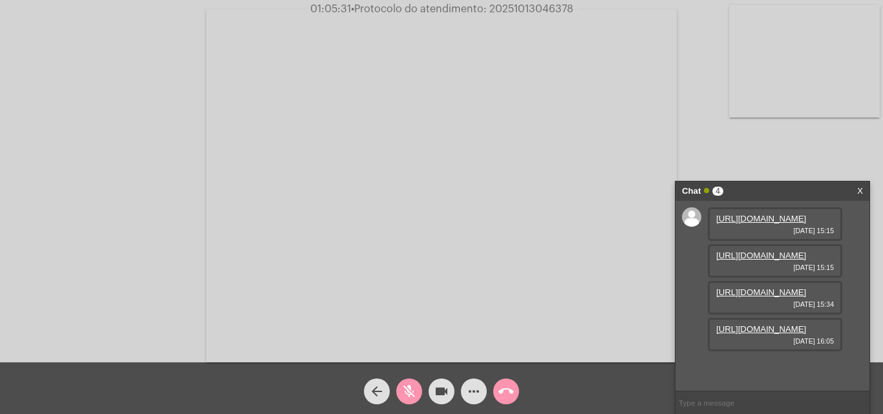
click at [409, 391] on mat-icon "mic_off" at bounding box center [409, 392] width 16 height 16
click at [440, 382] on span "videocam" at bounding box center [442, 392] width 16 height 26
click at [450, 393] on button "videocam_off" at bounding box center [441, 392] width 26 height 26
click at [450, 393] on button "videocam" at bounding box center [441, 392] width 26 height 26
click at [422, 395] on div "mic" at bounding box center [409, 388] width 32 height 32
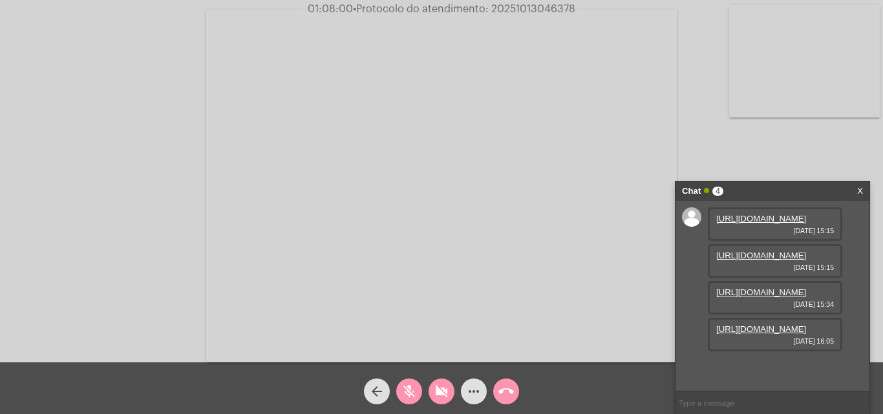
click at [607, 180] on video at bounding box center [441, 186] width 470 height 353
click at [366, 239] on video at bounding box center [224, 184] width 422 height 316
click at [439, 392] on mat-icon "videocam_off" at bounding box center [442, 392] width 16 height 16
click at [405, 388] on mat-icon "mic_off" at bounding box center [409, 392] width 16 height 16
click at [452, 384] on div "arrow_back mic videocam more_horiz call_end" at bounding box center [441, 389] width 883 height 52
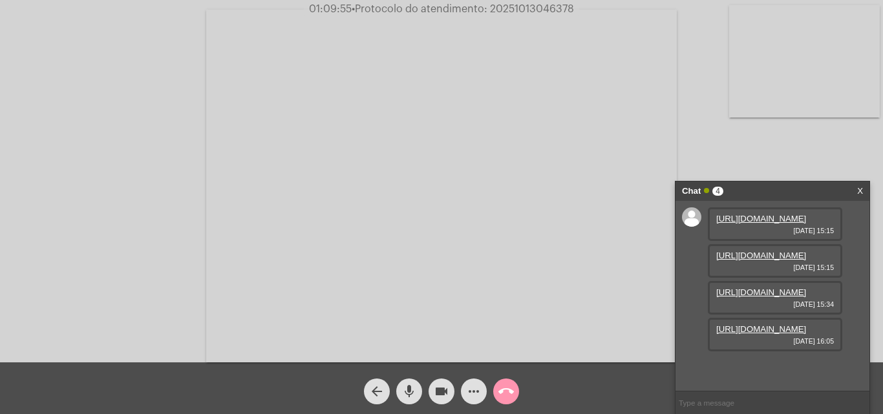
click at [430, 403] on div "videocam" at bounding box center [441, 388] width 32 height 32
click at [405, 389] on mat-icon "mic" at bounding box center [409, 392] width 16 height 16
click at [445, 380] on span "videocam_off" at bounding box center [442, 392] width 16 height 26
click at [417, 386] on button "mic_off" at bounding box center [409, 392] width 26 height 26
click at [412, 396] on mat-icon "mic" at bounding box center [409, 392] width 16 height 16
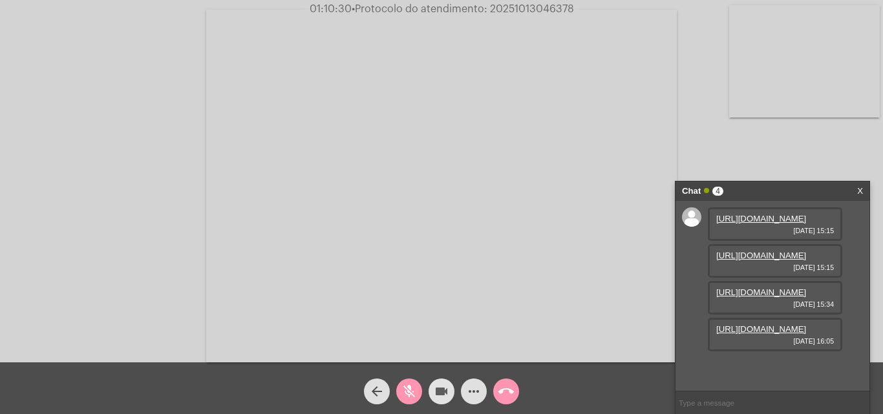
click at [434, 394] on mat-icon "videocam" at bounding box center [442, 392] width 16 height 16
click at [706, 401] on input "text" at bounding box center [772, 403] width 194 height 23
paste input "https://corsan.com.br/regulamentodeaguaeesgoto/"
type input "https://corsan.com.br/regulamentodeaguaeesgoto/"
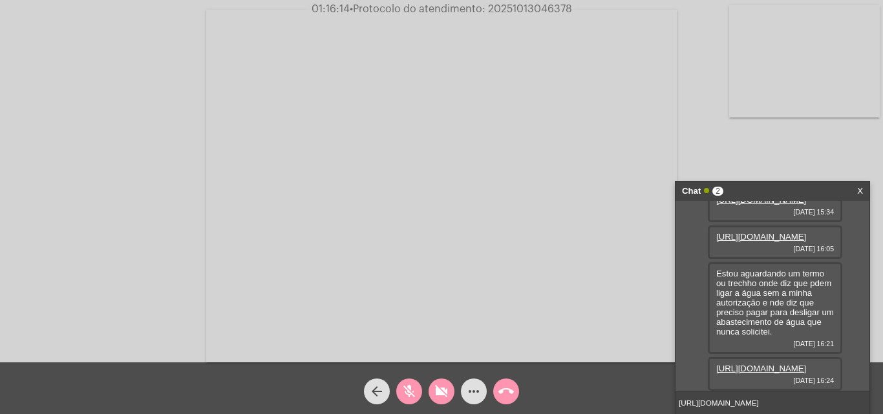
scroll to position [238, 0]
click at [770, 364] on link "https://neft-transfer-bucket.s3.amazonaws.com/temp-8c897b99-e316-391b-3213-3db8…" at bounding box center [761, 369] width 90 height 10
click at [450, 391] on button "videocam_off" at bounding box center [441, 392] width 26 height 26
click at [417, 388] on button "mic_off" at bounding box center [409, 392] width 26 height 26
click at [396, 379] on button "mic" at bounding box center [409, 392] width 26 height 26
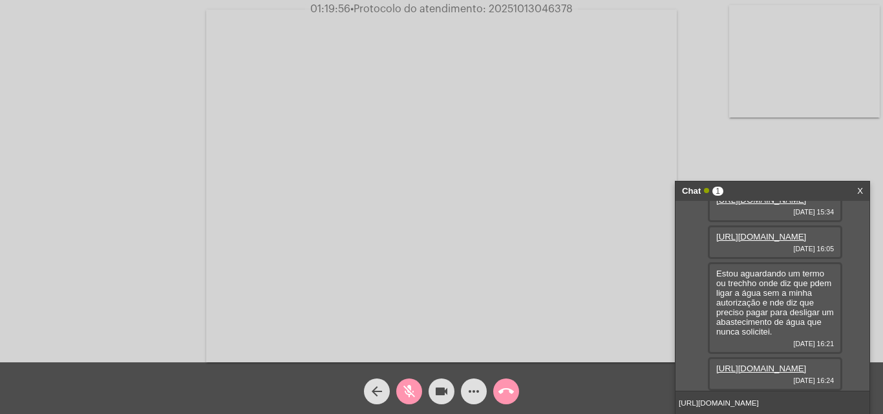
click at [396, 379] on button "mic_off" at bounding box center [409, 392] width 26 height 26
click at [856, 411] on input "https://corsan.com.br/regulamentodeaguaeesgoto/" at bounding box center [772, 403] width 194 height 23
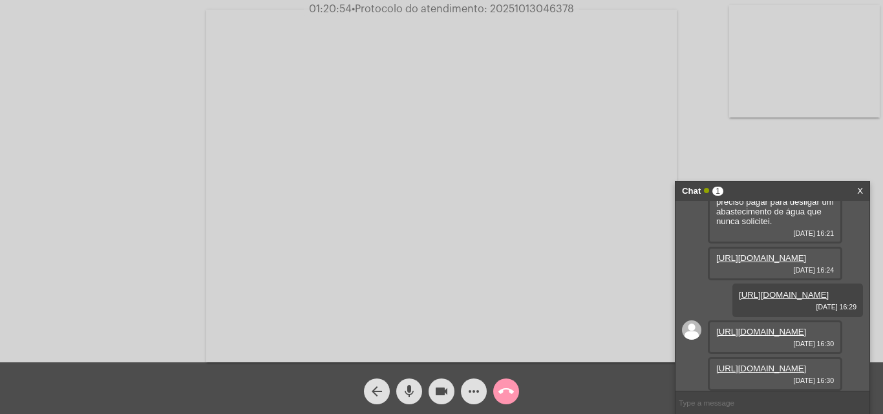
scroll to position [416, 0]
click at [772, 327] on link "https://neft-transfer-bucket.s3.amazonaws.com/temp-1d5fa102-731a-d670-6102-8a73…" at bounding box center [761, 332] width 90 height 10
click at [763, 364] on link "https://neft-transfer-bucket.s3.amazonaws.com/temp-6343870c-2ec3-3a03-5d41-761b…" at bounding box center [761, 369] width 90 height 10
click at [445, 396] on mat-icon "videocam" at bounding box center [442, 392] width 16 height 16
click at [414, 385] on mat-icon "mic" at bounding box center [409, 392] width 16 height 16
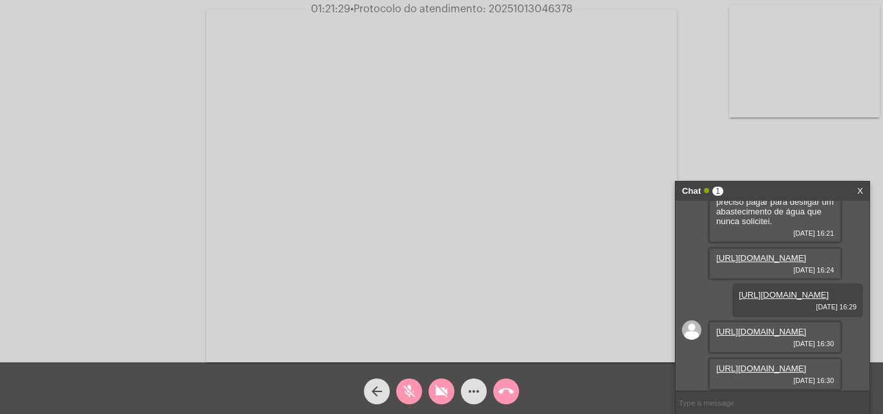
click at [785, 321] on div "https://neft-transfer-bucket.s3.amazonaws.com/temp-1d5fa102-731a-d670-6102-8a73…" at bounding box center [775, 338] width 134 height 34
click at [779, 327] on link "https://neft-transfer-bucket.s3.amazonaws.com/temp-1d5fa102-731a-d670-6102-8a73…" at bounding box center [761, 332] width 90 height 10
click at [754, 364] on link "https://neft-transfer-bucket.s3.amazonaws.com/temp-6343870c-2ec3-3a03-5d41-761b…" at bounding box center [761, 369] width 90 height 10
click at [439, 389] on mat-icon "videocam_off" at bounding box center [442, 392] width 16 height 16
click at [415, 398] on mat-icon "mic_off" at bounding box center [409, 392] width 16 height 16
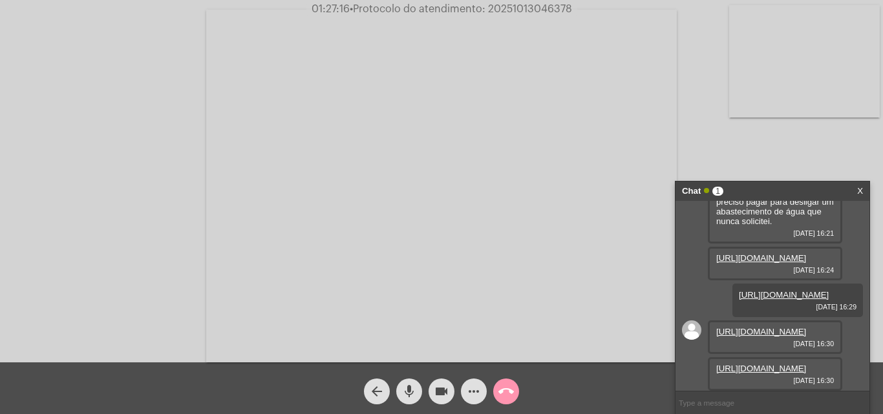
click at [413, 397] on mat-icon "mic" at bounding box center [409, 392] width 16 height 16
click at [428, 397] on div "videocam" at bounding box center [441, 388] width 32 height 32
click at [498, 388] on button "call_end" at bounding box center [506, 392] width 26 height 26
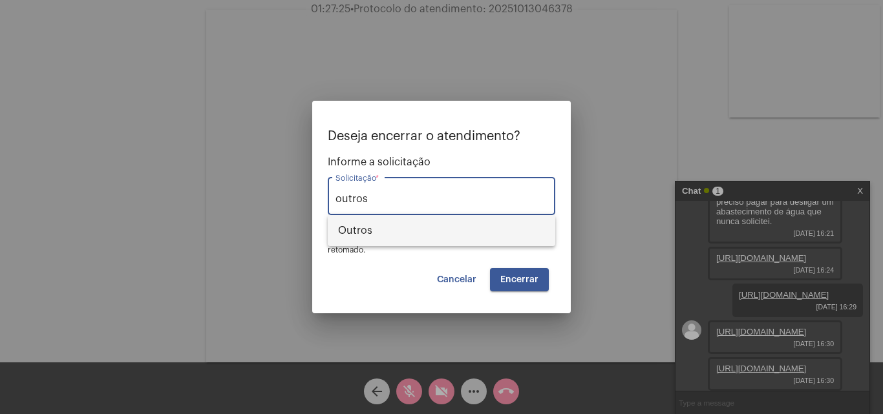
click at [461, 227] on span "Outros" at bounding box center [441, 230] width 207 height 31
type input "Outros"
click at [503, 282] on span "Encerrar" at bounding box center [519, 279] width 38 height 9
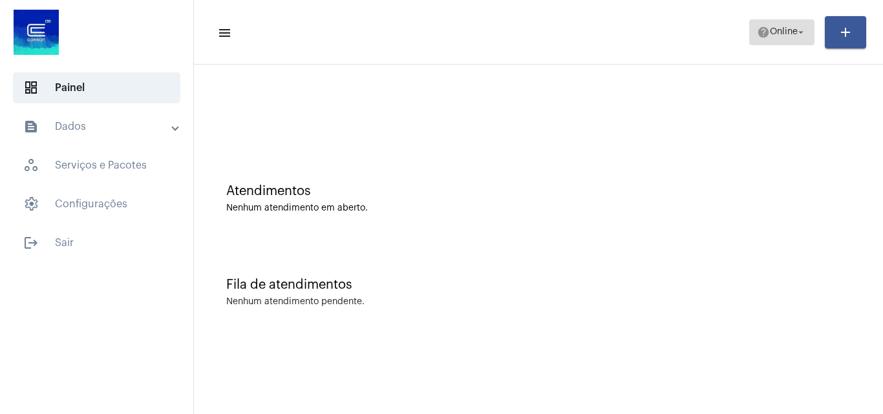
click at [757, 37] on mat-icon "help" at bounding box center [763, 32] width 13 height 13
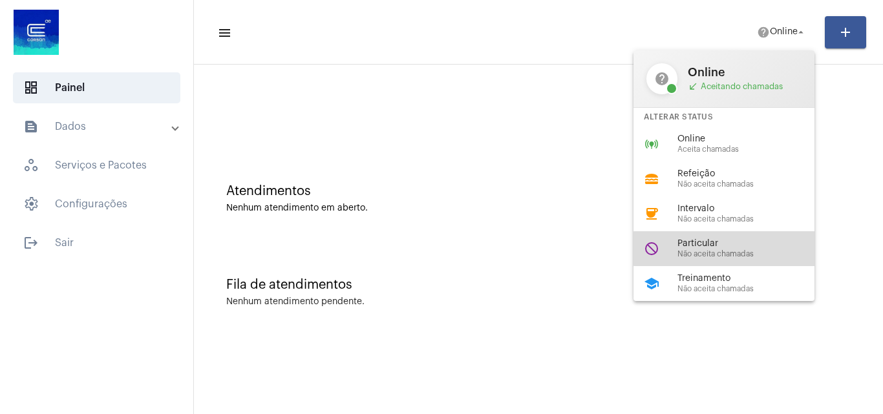
click at [744, 249] on div "Particular Não aceita chamadas" at bounding box center [750, 248] width 147 height 19
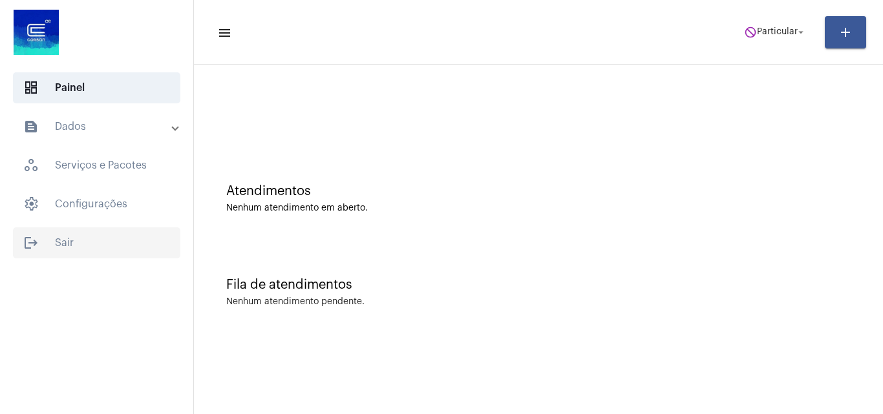
click at [48, 234] on span "logout Sair" at bounding box center [96, 242] width 167 height 31
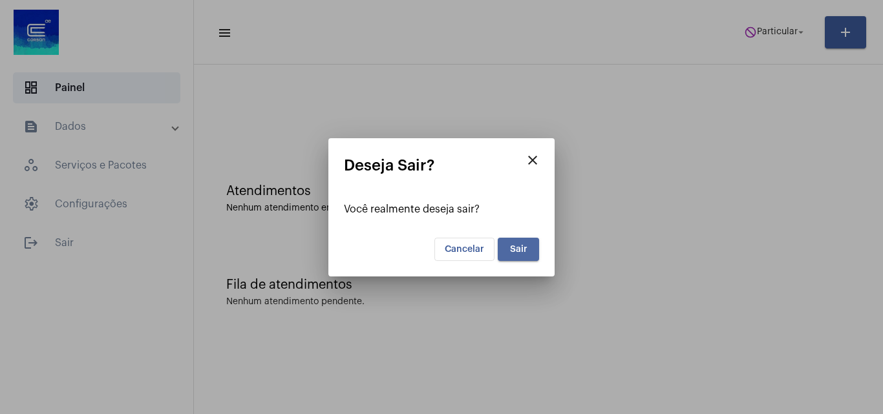
click at [512, 245] on span "Sair" at bounding box center [518, 249] width 17 height 9
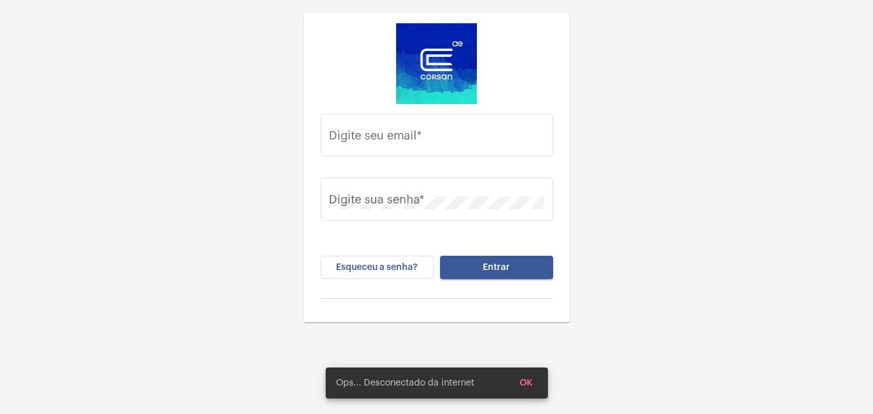
type input "[EMAIL_ADDRESS][PERSON_NAME][DOMAIN_NAME]"
